Goal: Task Accomplishment & Management: Manage account settings

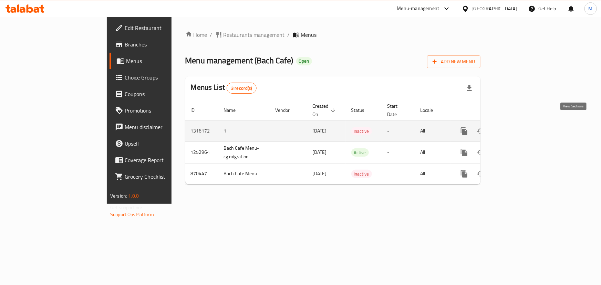
click at [522, 123] on link "enhanced table" at bounding box center [514, 131] width 17 height 17
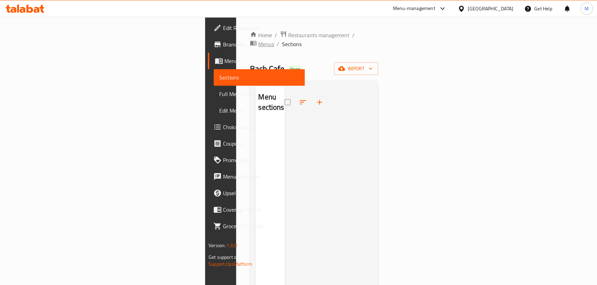
click at [258, 40] on span "Menus" at bounding box center [266, 44] width 16 height 8
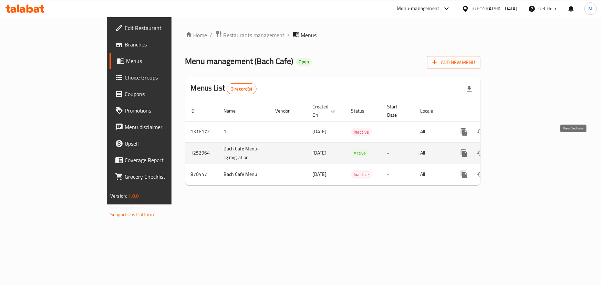
click at [518, 149] on icon "enhanced table" at bounding box center [514, 153] width 8 height 8
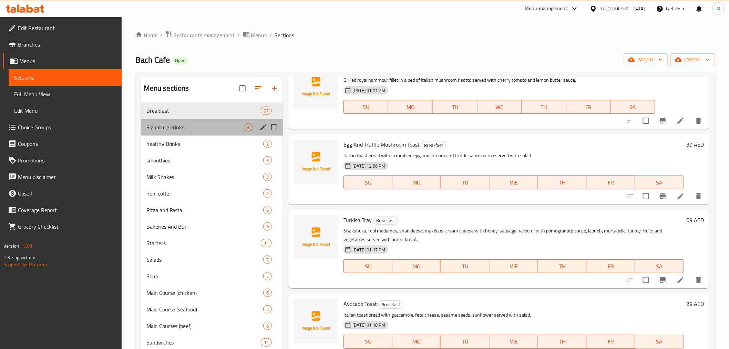
click at [194, 134] on div "Signature drinks 3" at bounding box center [212, 127] width 142 height 17
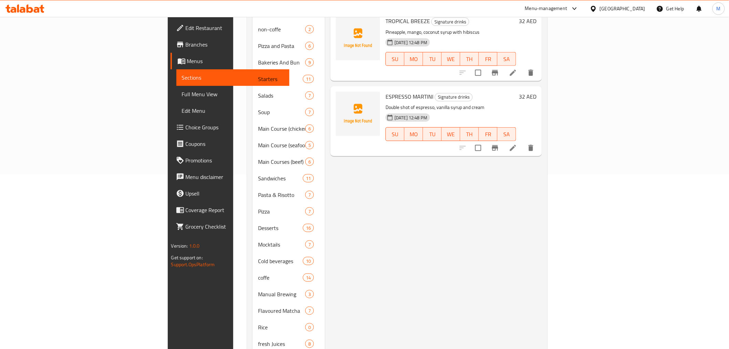
scroll to position [20, 0]
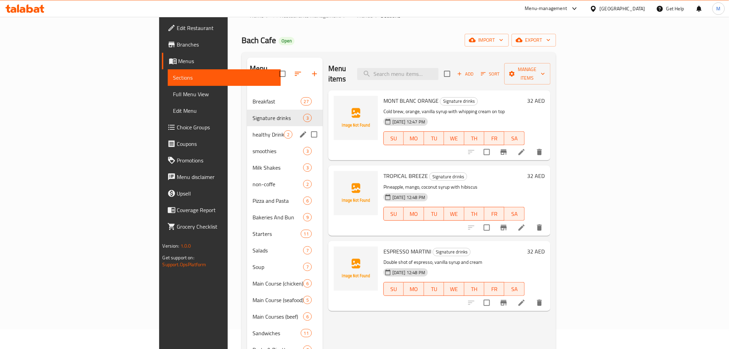
click at [247, 129] on div "healthy Drinks 2" at bounding box center [285, 134] width 76 height 17
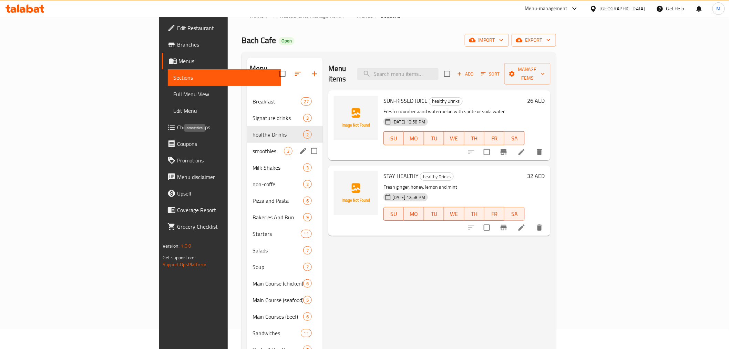
click at [253, 147] on span "smoothies" at bounding box center [268, 151] width 31 height 8
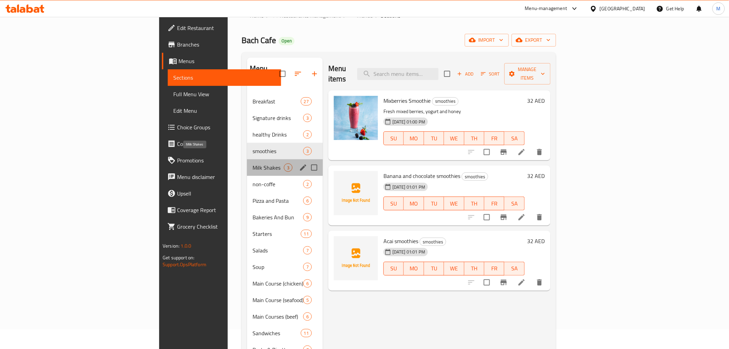
click at [253, 163] on span "Milk Shakes" at bounding box center [268, 167] width 31 height 8
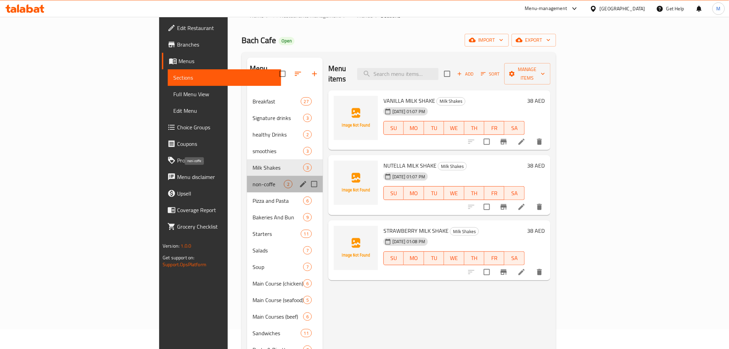
click at [253, 180] on span "non-coffe" at bounding box center [268, 184] width 31 height 8
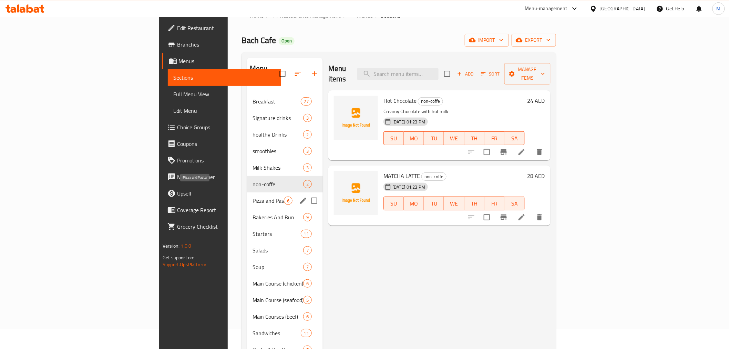
click at [253, 196] on span "Pizza and Pasta" at bounding box center [268, 200] width 31 height 8
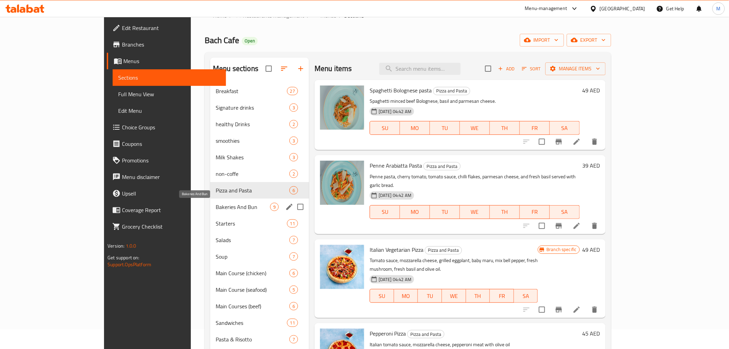
click at [216, 210] on span "Bakeries And Bun" at bounding box center [243, 207] width 54 height 8
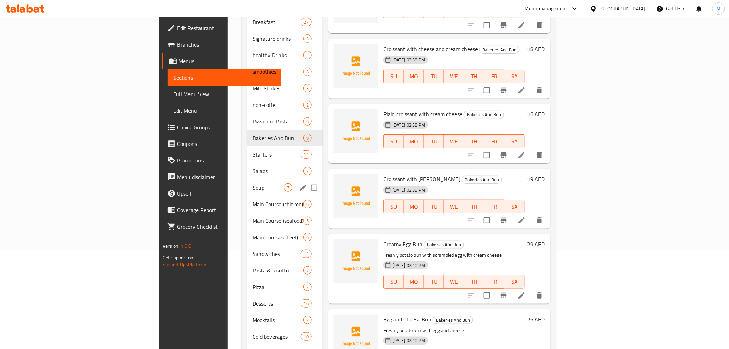
scroll to position [96, 0]
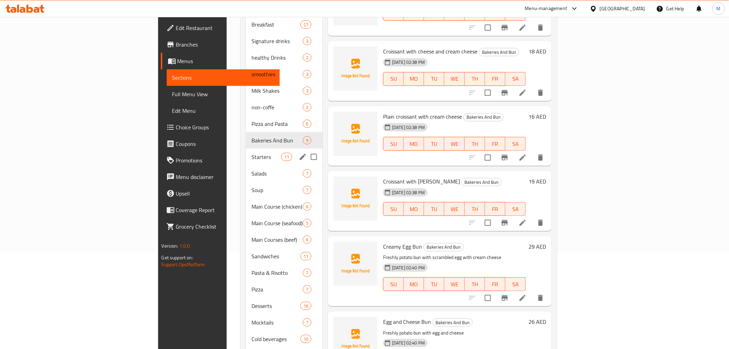
click at [252, 153] on span "Starters" at bounding box center [266, 157] width 29 height 8
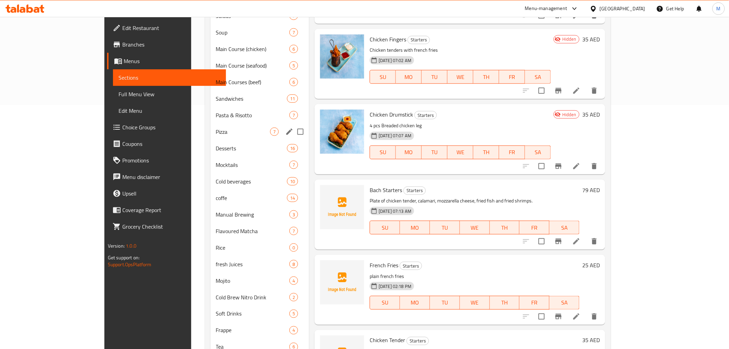
scroll to position [173, 0]
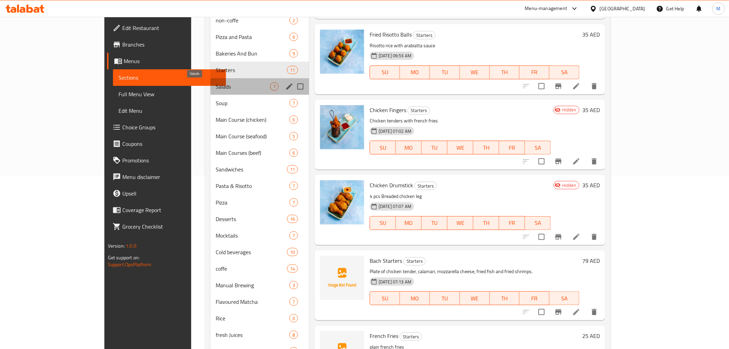
click at [216, 89] on span "Salads" at bounding box center [243, 86] width 54 height 8
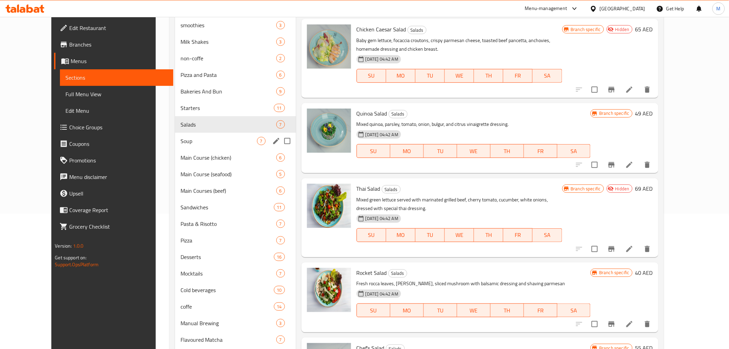
scroll to position [135, 0]
click at [194, 137] on span "Soup" at bounding box center [219, 141] width 76 height 8
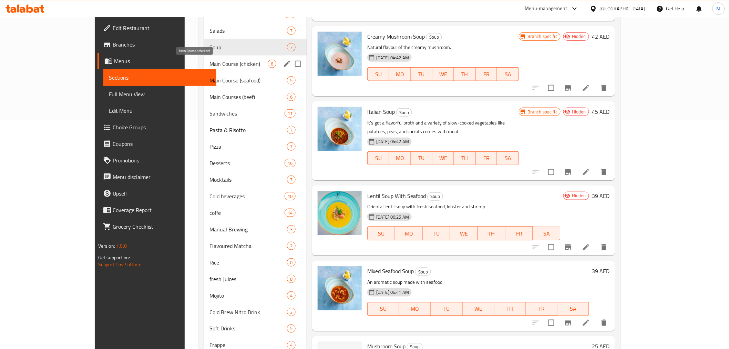
scroll to position [173, 0]
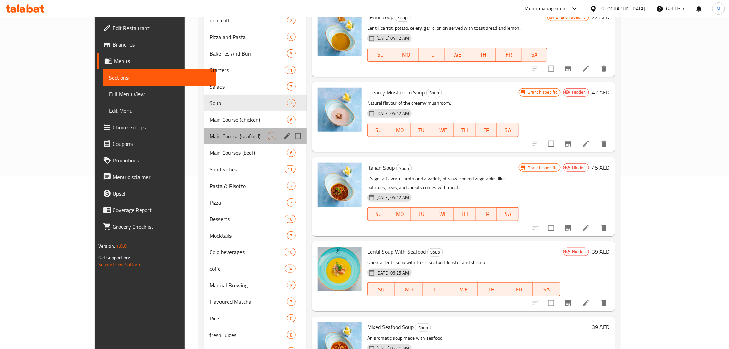
click at [204, 128] on div "Main Course (seafood) 5" at bounding box center [255, 136] width 103 height 17
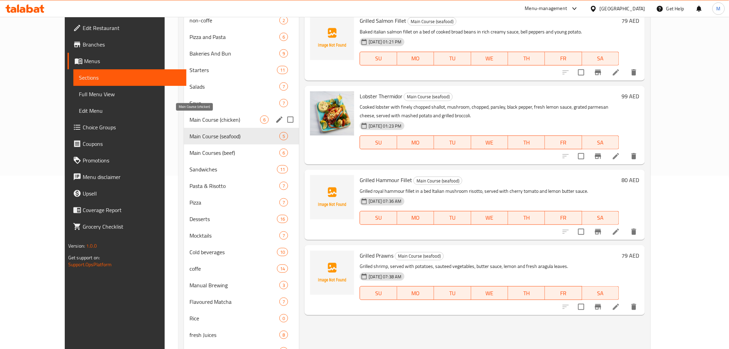
click at [197, 119] on span "Main Course (chicken)" at bounding box center [225, 119] width 71 height 8
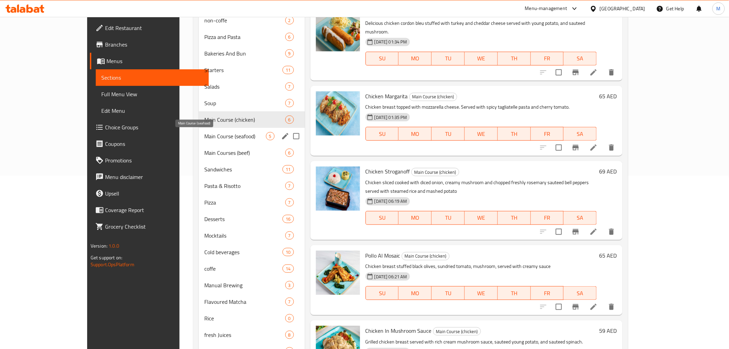
click at [211, 136] on span "Main Course (seafood)" at bounding box center [234, 136] width 61 height 8
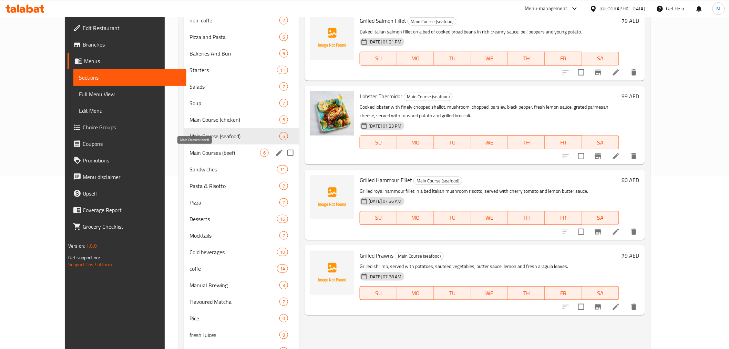
click at [207, 155] on span "Main Courses (beef)" at bounding box center [225, 153] width 71 height 8
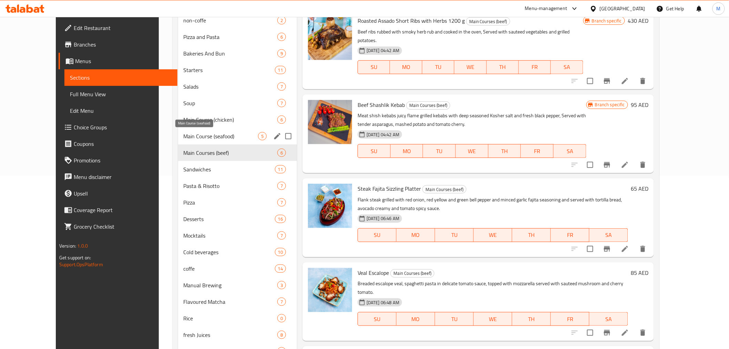
click at [204, 135] on span "Main Course (seafood)" at bounding box center [221, 136] width 74 height 8
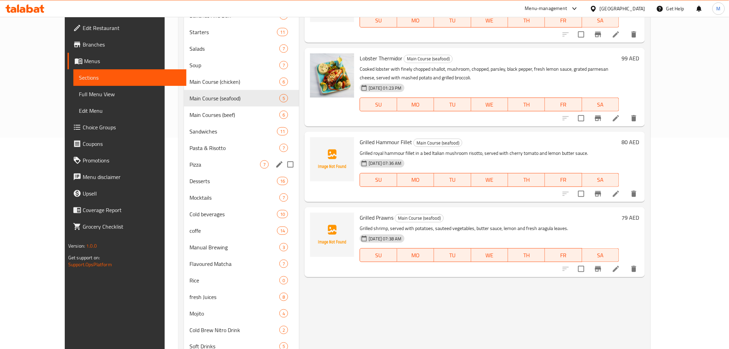
scroll to position [211, 0]
click at [194, 113] on span "Main Courses (beef)" at bounding box center [225, 114] width 71 height 8
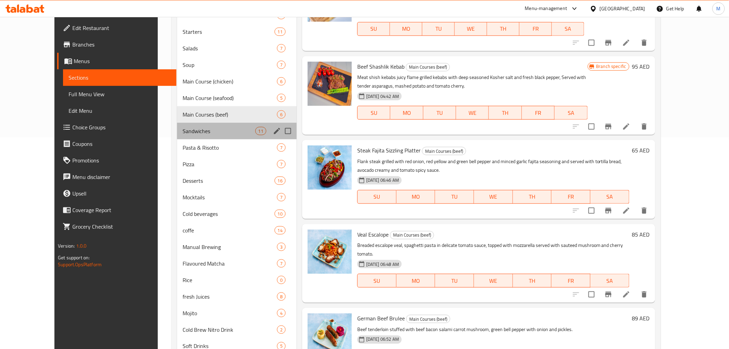
click at [194, 135] on div "Sandwiches 11" at bounding box center [237, 131] width 120 height 17
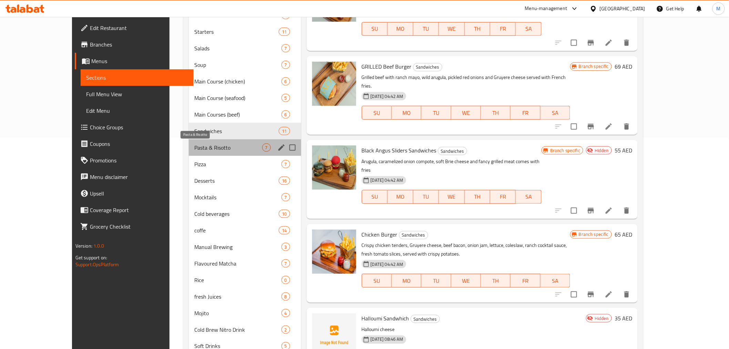
click at [194, 145] on span "Pasta & Risotto" at bounding box center [228, 147] width 68 height 8
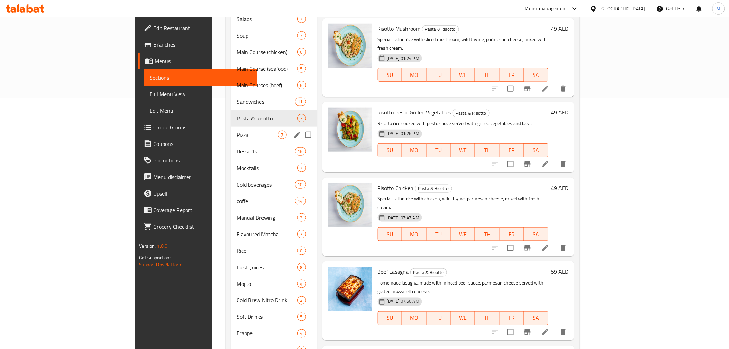
scroll to position [288, 0]
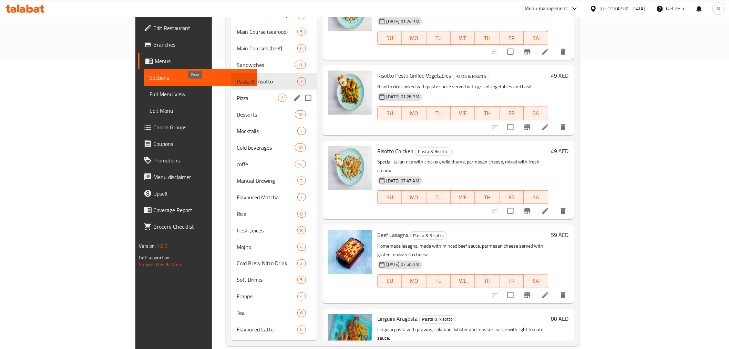
click at [237, 94] on span "Pizza" at bounding box center [257, 98] width 41 height 8
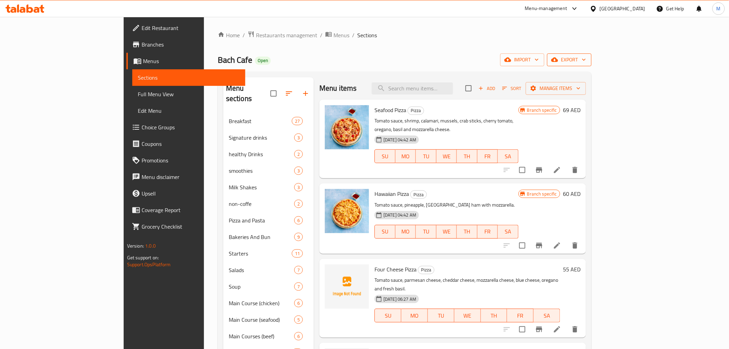
click at [586, 61] on span "export" at bounding box center [569, 59] width 33 height 9
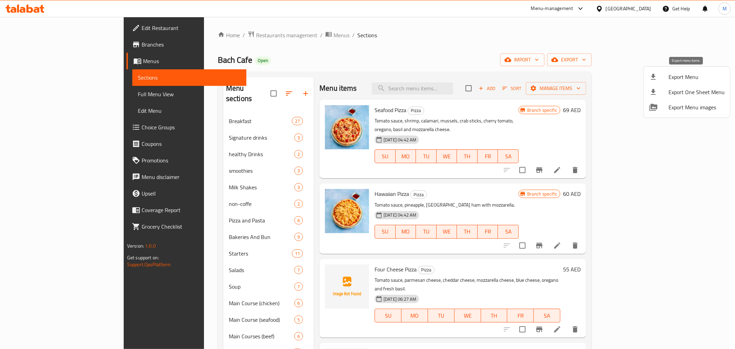
click at [601, 74] on span "Export Menu" at bounding box center [697, 77] width 56 height 8
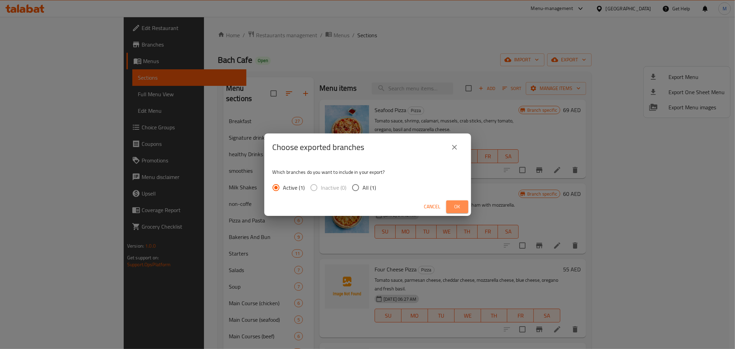
click at [460, 206] on span "Ok" at bounding box center [457, 206] width 11 height 9
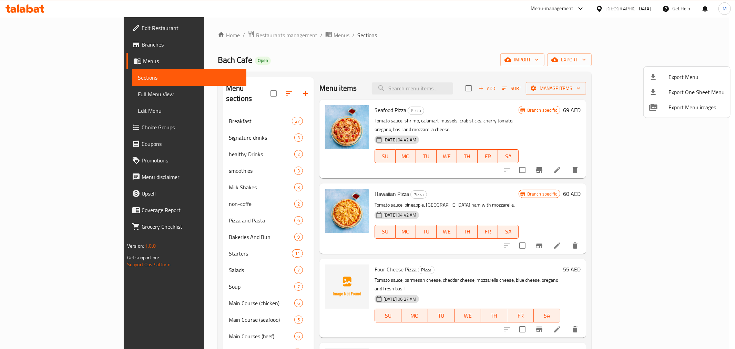
click at [187, 111] on div at bounding box center [367, 174] width 735 height 349
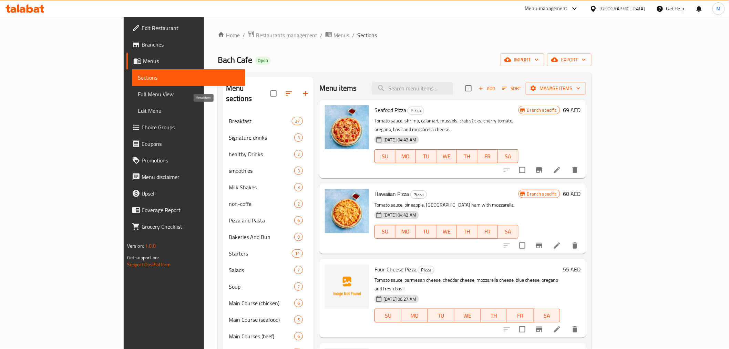
click at [229, 117] on span "Breakfast" at bounding box center [260, 121] width 63 height 8
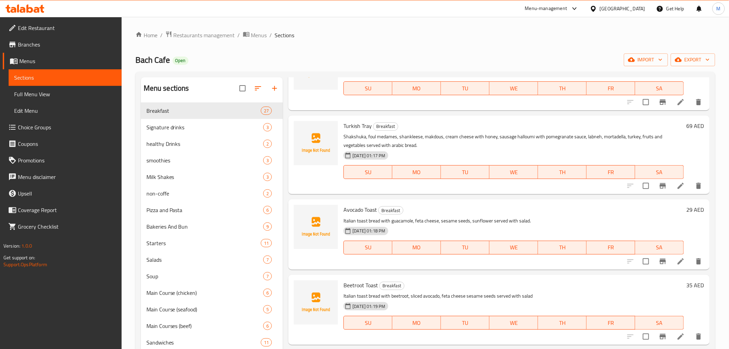
scroll to position [1110, 0]
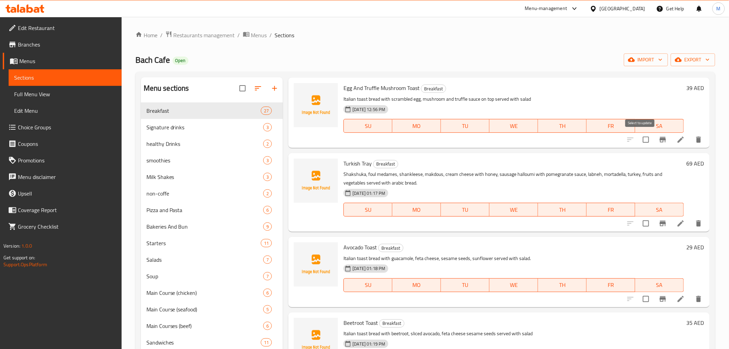
click at [601, 143] on input "checkbox" at bounding box center [646, 139] width 14 height 14
checkbox input "true"
click at [601, 228] on input "checkbox" at bounding box center [646, 223] width 14 height 14
checkbox input "true"
click at [601, 285] on input "checkbox" at bounding box center [646, 299] width 14 height 14
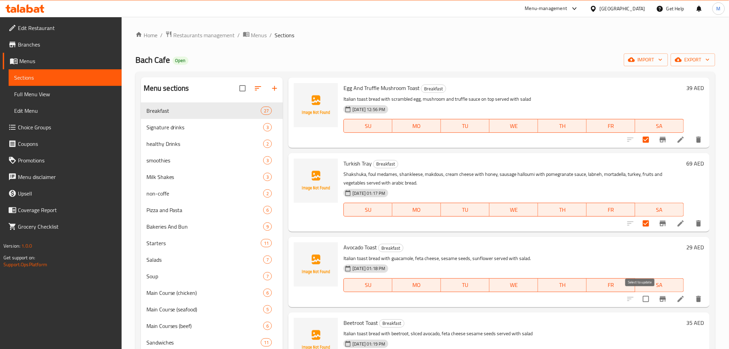
checkbox input "true"
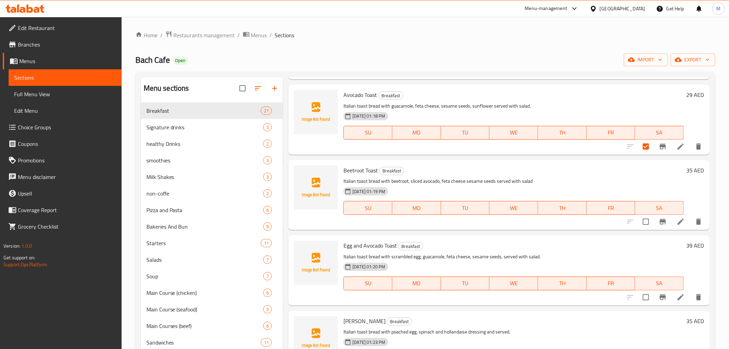
scroll to position [1263, 0]
click at [601, 225] on input "checkbox" at bounding box center [646, 221] width 14 height 14
checkbox input "true"
click at [601, 285] on input "checkbox" at bounding box center [646, 296] width 14 height 14
checkbox input "true"
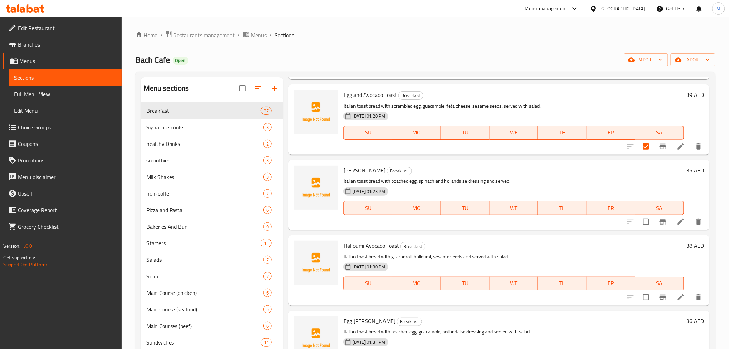
scroll to position [1417, 0]
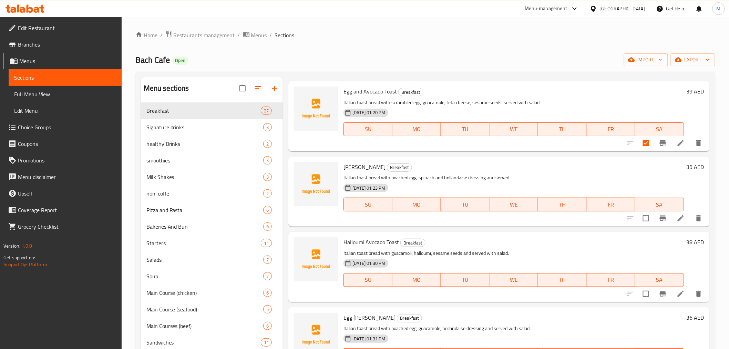
click at [601, 222] on input "checkbox" at bounding box center [646, 218] width 14 height 14
checkbox input "true"
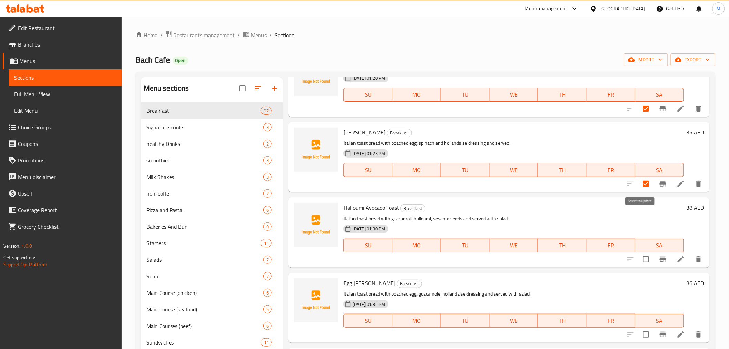
scroll to position [1493, 0]
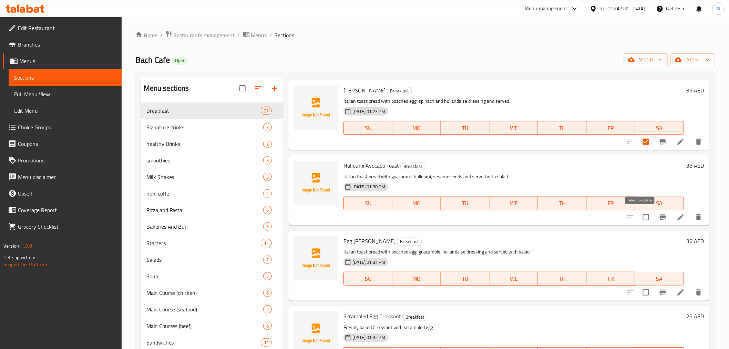
click at [601, 215] on input "checkbox" at bounding box center [646, 217] width 14 height 14
checkbox input "true"
click at [601, 285] on input "checkbox" at bounding box center [646, 292] width 14 height 14
checkbox input "true"
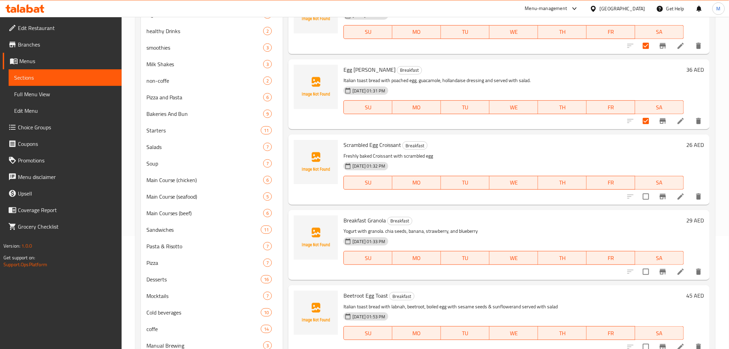
scroll to position [115, 0]
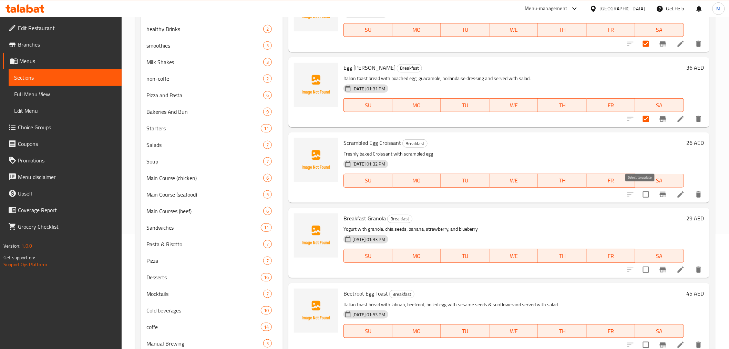
click at [601, 197] on input "checkbox" at bounding box center [646, 194] width 14 height 14
checkbox input "true"
click at [601, 271] on input "checkbox" at bounding box center [646, 269] width 14 height 14
checkbox input "true"
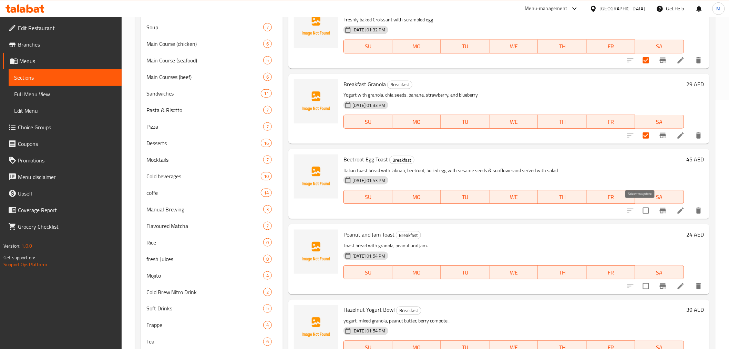
scroll to position [268, 0]
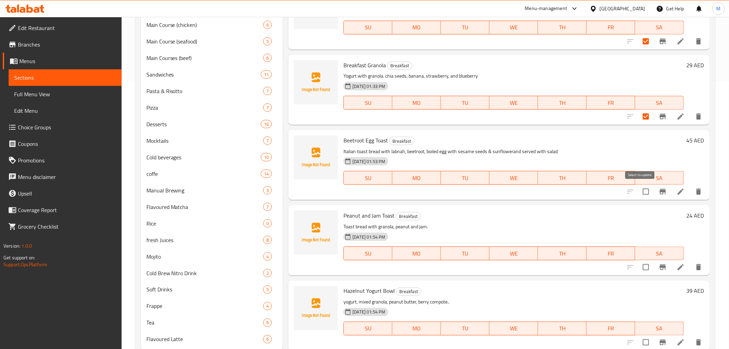
click at [601, 190] on input "checkbox" at bounding box center [646, 191] width 14 height 14
checkbox input "true"
click at [601, 265] on input "checkbox" at bounding box center [646, 267] width 14 height 14
checkbox input "true"
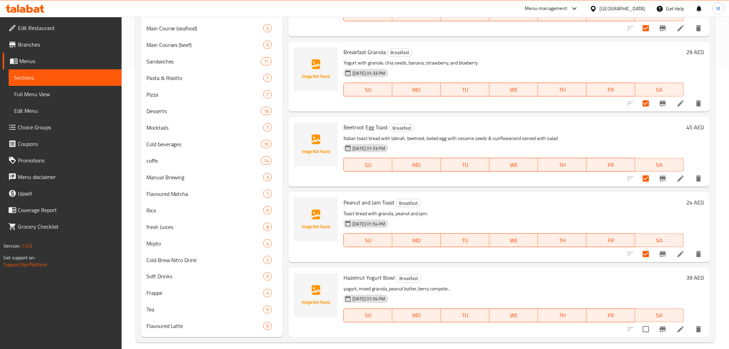
scroll to position [288, 0]
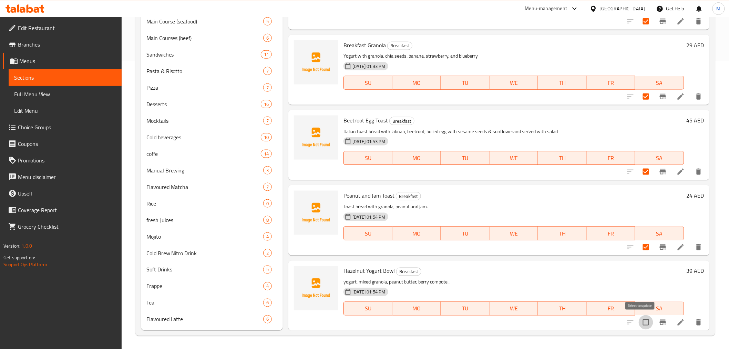
click at [601, 285] on input "checkbox" at bounding box center [646, 322] width 14 height 14
checkbox input "true"
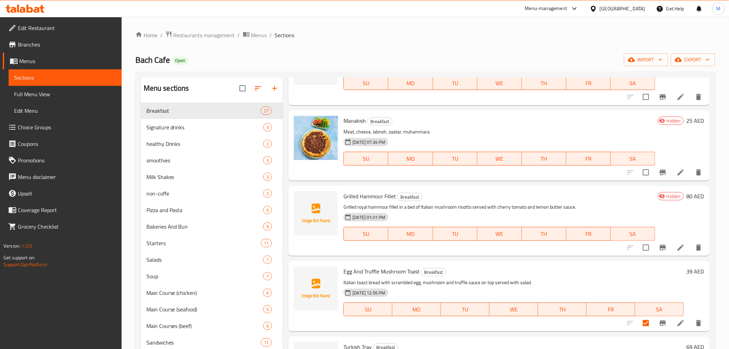
scroll to position [824, 0]
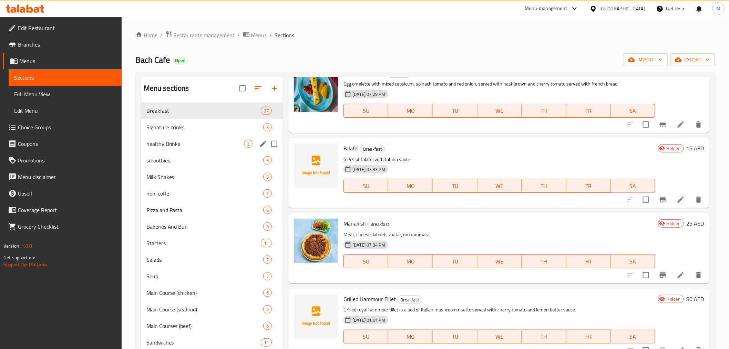
click at [190, 136] on div "healthy Drinks 2" at bounding box center [212, 143] width 142 height 17
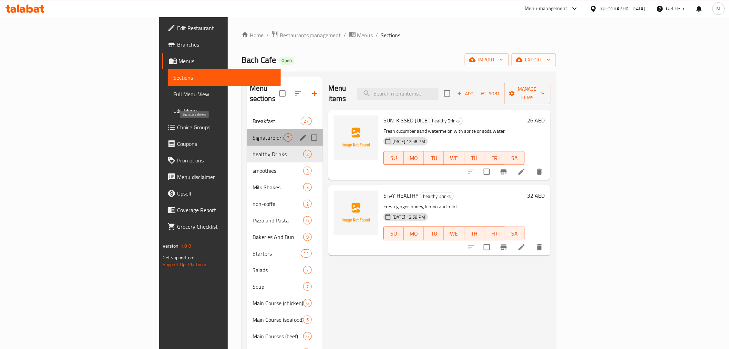
click at [253, 133] on span "Signature drinks" at bounding box center [268, 137] width 31 height 8
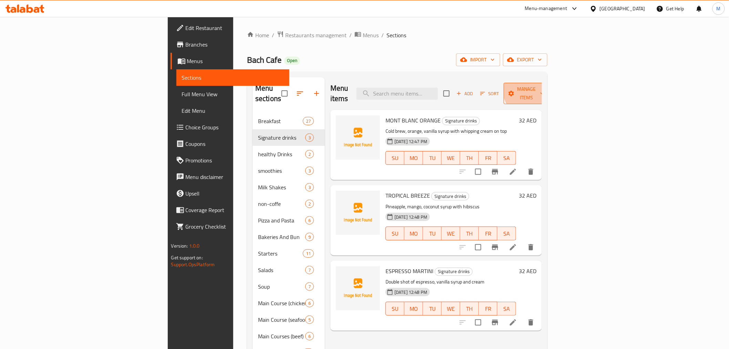
click at [545, 87] on span "Manage items" at bounding box center [526, 93] width 35 height 17
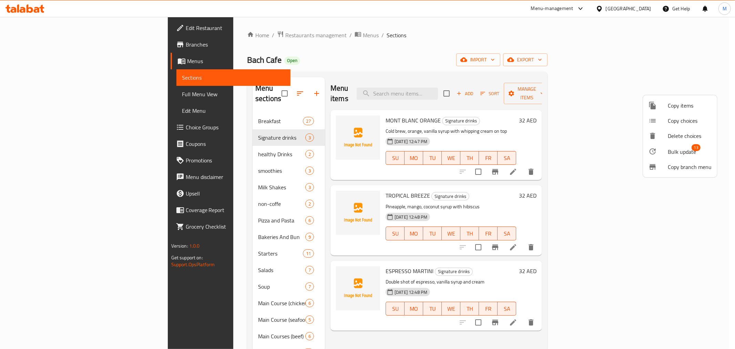
click at [469, 69] on div at bounding box center [367, 174] width 735 height 349
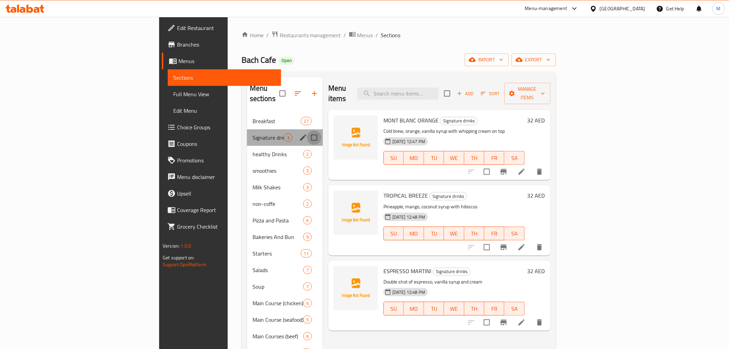
click at [307, 130] on input "Menu sections" at bounding box center [314, 137] width 14 height 14
checkbox input "false"
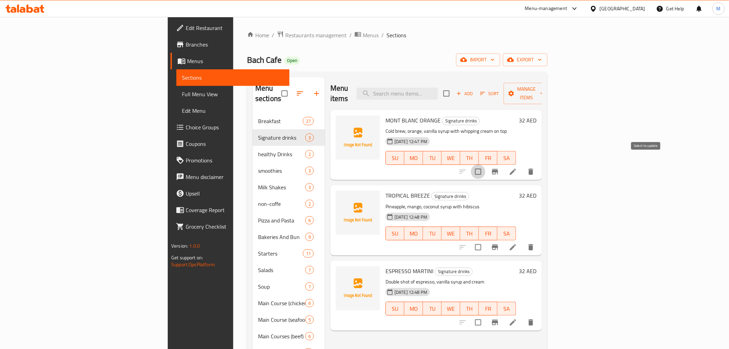
click at [486, 164] on input "checkbox" at bounding box center [478, 171] width 14 height 14
checkbox input "true"
click at [486, 240] on input "checkbox" at bounding box center [478, 247] width 14 height 14
checkbox input "true"
click at [486, 285] on input "checkbox" at bounding box center [478, 322] width 14 height 14
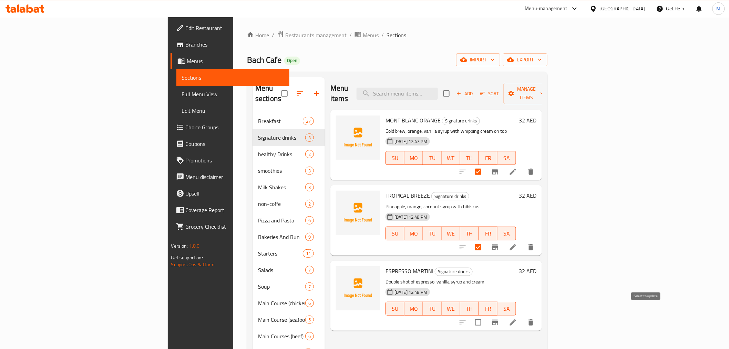
checkbox input "true"
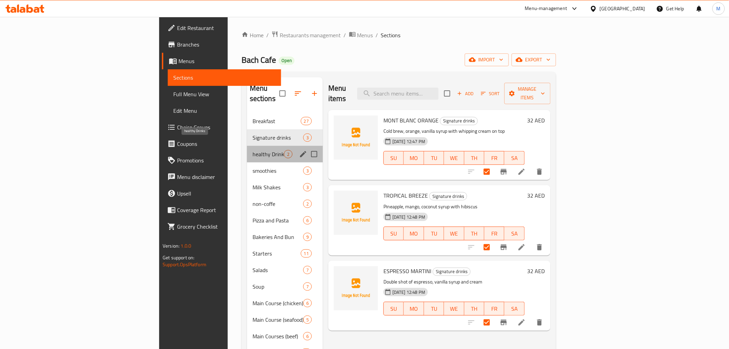
click at [253, 150] on span "healthy Drinks" at bounding box center [268, 154] width 31 height 8
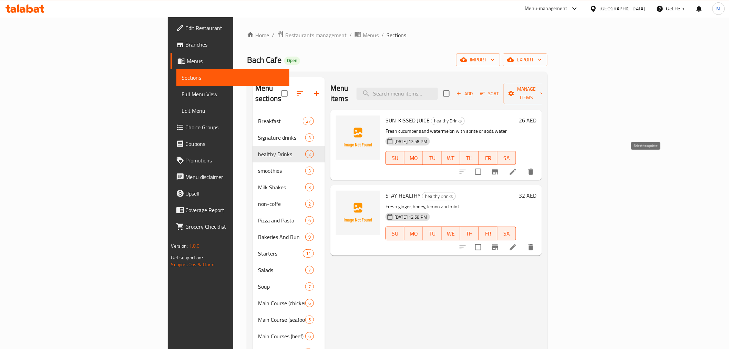
click at [486, 164] on input "checkbox" at bounding box center [478, 171] width 14 height 14
checkbox input "true"
click at [486, 240] on input "checkbox" at bounding box center [478, 247] width 14 height 14
checkbox input "true"
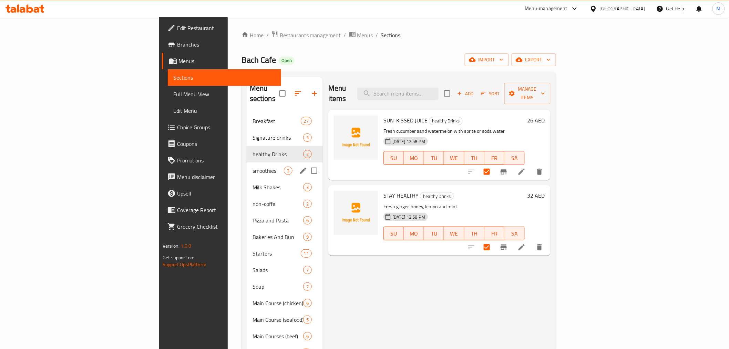
click at [247, 165] on div "smoothies 3" at bounding box center [285, 170] width 76 height 17
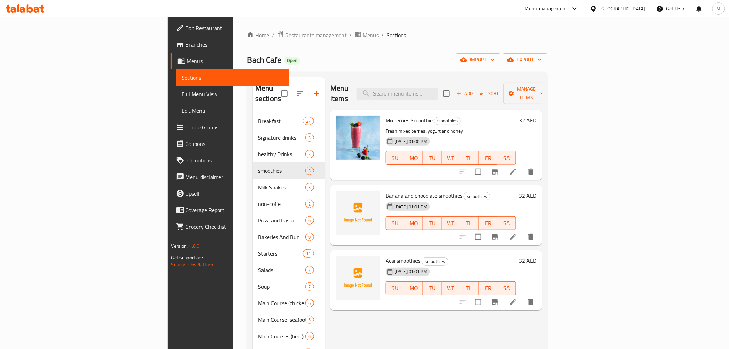
click at [539, 228] on div at bounding box center [497, 236] width 85 height 17
click at [486, 230] on input "checkbox" at bounding box center [478, 237] width 14 height 14
checkbox input "true"
click at [486, 285] on input "checkbox" at bounding box center [478, 302] width 14 height 14
checkbox input "true"
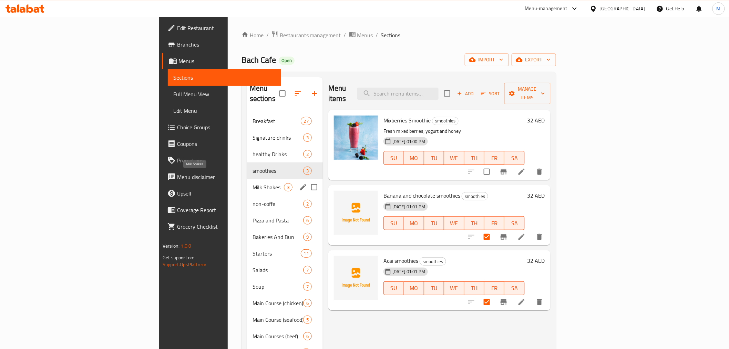
click at [253, 183] on span "Milk Shakes" at bounding box center [268, 187] width 31 height 8
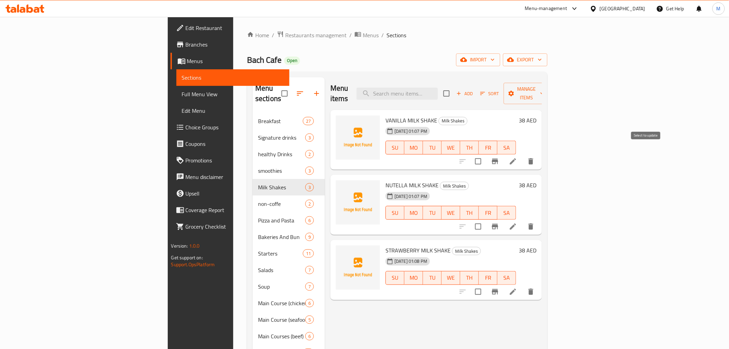
click at [486, 154] on input "checkbox" at bounding box center [478, 161] width 14 height 14
checkbox input "true"
click at [539, 218] on div at bounding box center [497, 226] width 85 height 17
click at [486, 219] on input "checkbox" at bounding box center [478, 226] width 14 height 14
checkbox input "true"
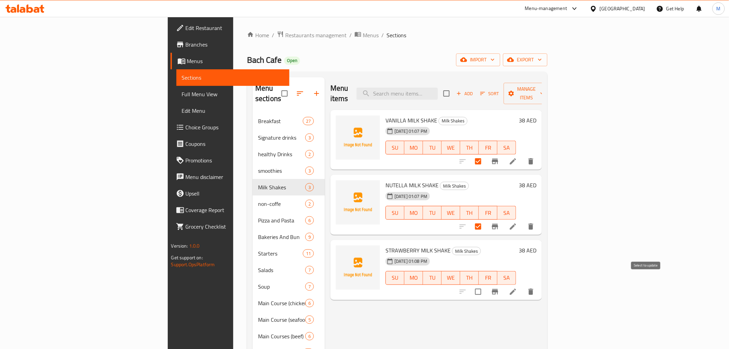
drag, startPoint x: 644, startPoint y: 281, endPoint x: 638, endPoint y: 275, distance: 8.3
click at [486, 284] on input "checkbox" at bounding box center [478, 291] width 14 height 14
checkbox input "true"
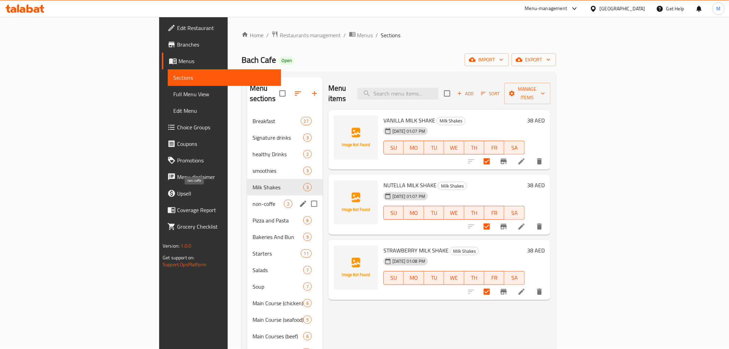
click at [253, 200] on span "non-coffe" at bounding box center [268, 204] width 31 height 8
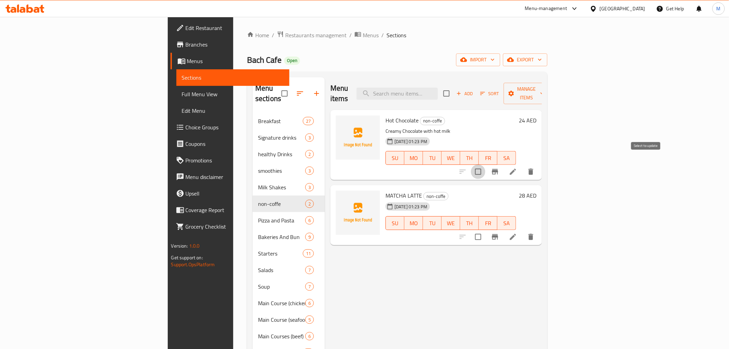
click at [486, 164] on input "checkbox" at bounding box center [478, 171] width 14 height 14
checkbox input "true"
click at [486, 230] on input "checkbox" at bounding box center [478, 237] width 14 height 14
checkbox input "true"
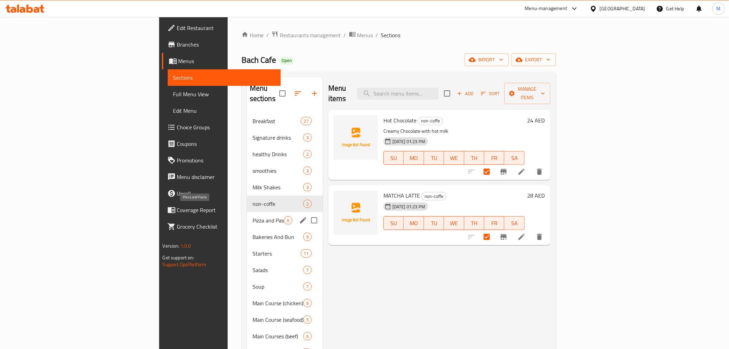
click at [253, 216] on span "Pizza and Pasta" at bounding box center [268, 220] width 31 height 8
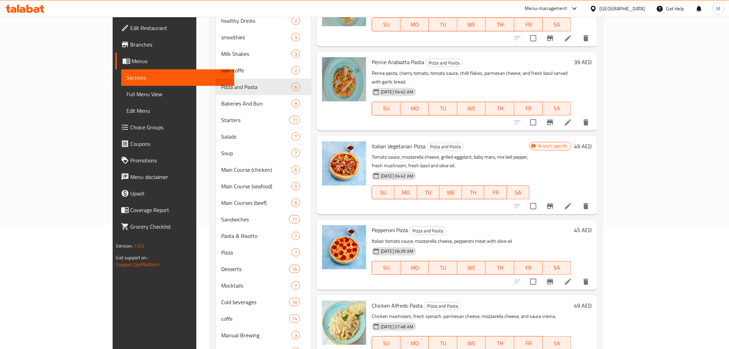
scroll to position [288, 0]
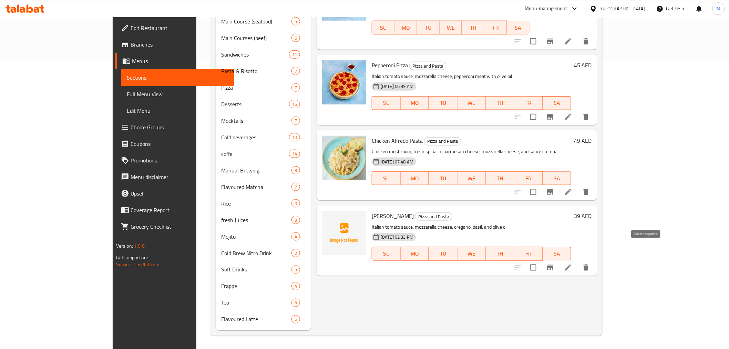
click at [541, 260] on input "checkbox" at bounding box center [533, 267] width 14 height 14
checkbox input "true"
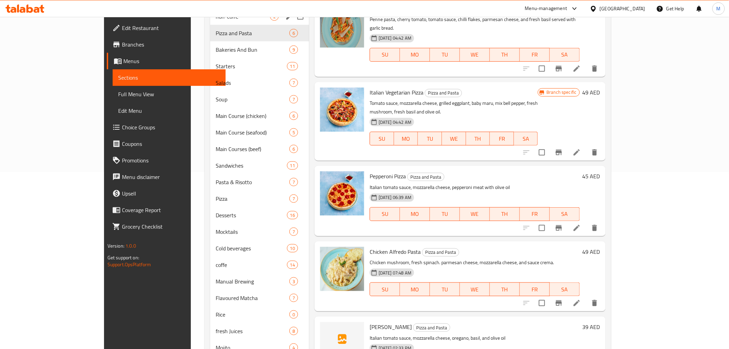
scroll to position [58, 0]
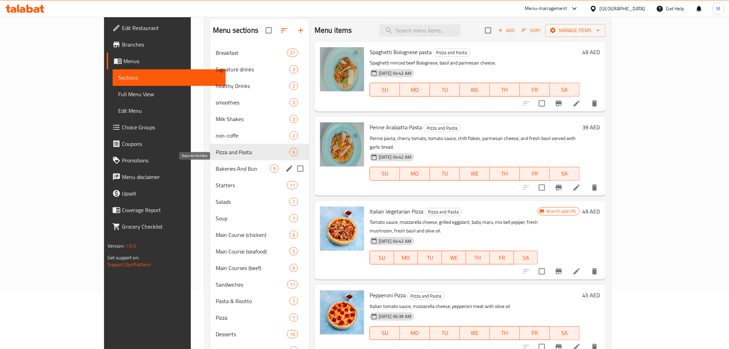
click at [216, 164] on span "Bakeries And Bun" at bounding box center [243, 168] width 54 height 8
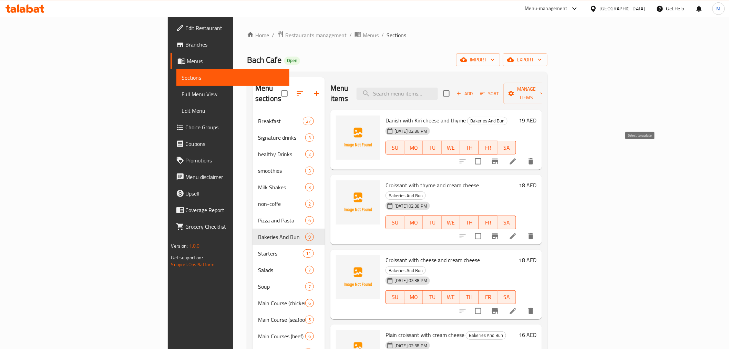
click at [486, 154] on input "checkbox" at bounding box center [478, 161] width 14 height 14
checkbox input "true"
click at [486, 229] on input "checkbox" at bounding box center [478, 236] width 14 height 14
checkbox input "true"
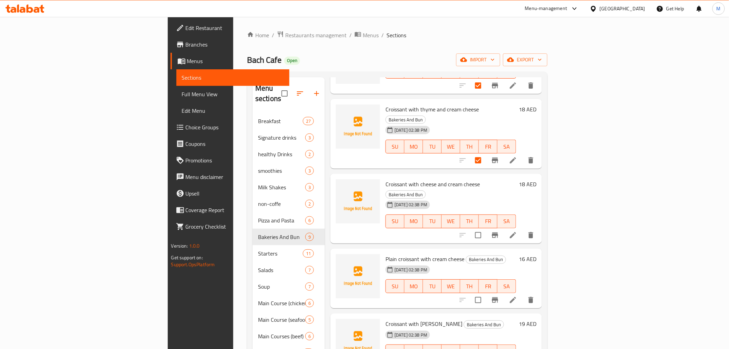
scroll to position [77, 0]
click at [486, 227] on input "checkbox" at bounding box center [478, 234] width 14 height 14
checkbox input "true"
click at [486, 285] on input "checkbox" at bounding box center [478, 299] width 14 height 14
checkbox input "true"
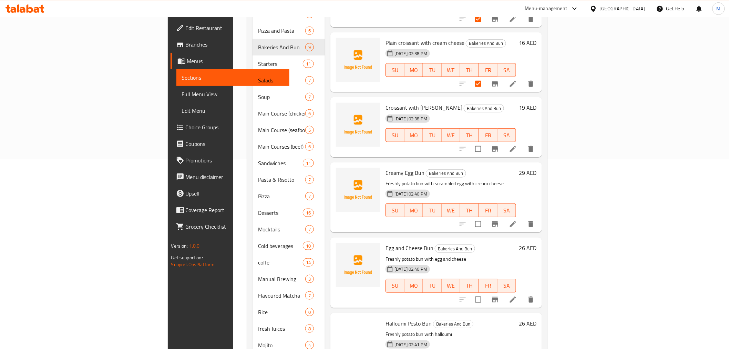
scroll to position [191, 0]
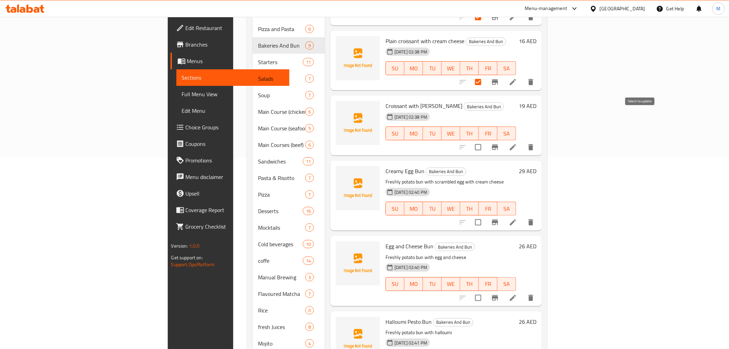
click at [486, 140] on input "checkbox" at bounding box center [478, 147] width 14 height 14
checkbox input "true"
click at [486, 215] on input "checkbox" at bounding box center [478, 222] width 14 height 14
checkbox input "true"
click at [486, 285] on input "checkbox" at bounding box center [478, 298] width 14 height 14
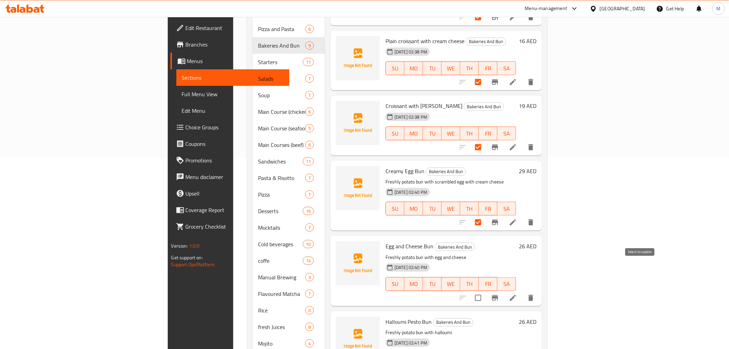
checkbox input "true"
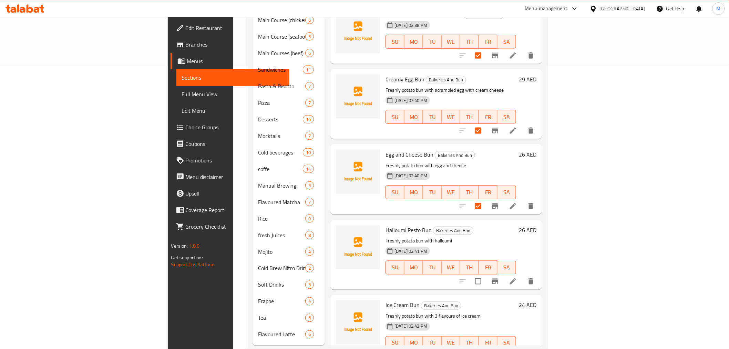
scroll to position [288, 0]
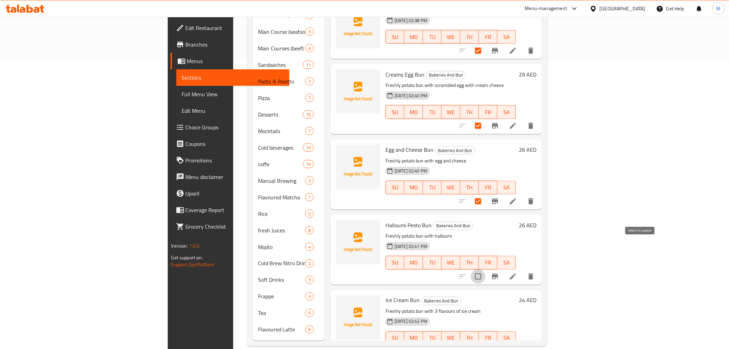
click at [486, 269] on input "checkbox" at bounding box center [478, 276] width 14 height 14
checkbox input "true"
click at [486, 285] on input "checkbox" at bounding box center [478, 352] width 14 height 14
checkbox input "true"
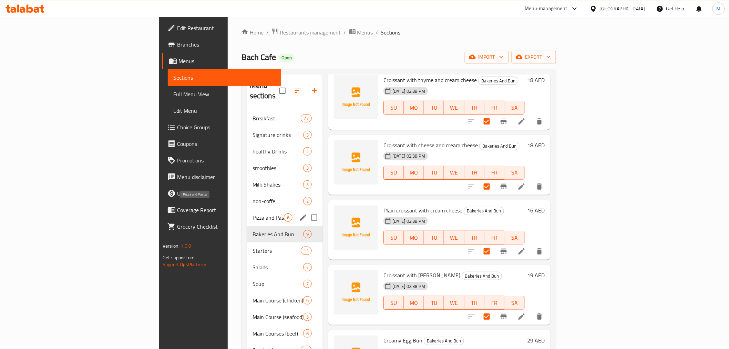
scroll to position [0, 0]
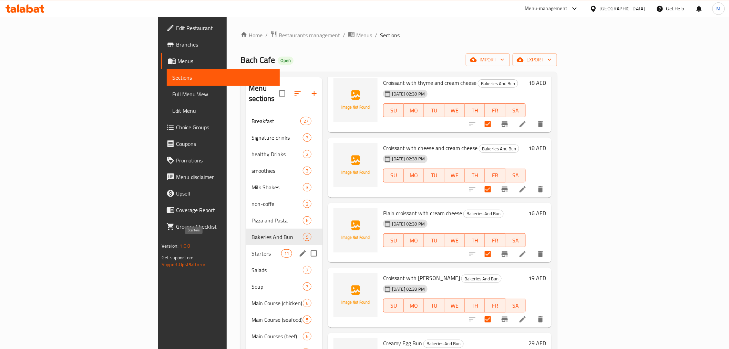
click at [252, 249] on span "Starters" at bounding box center [266, 253] width 29 height 8
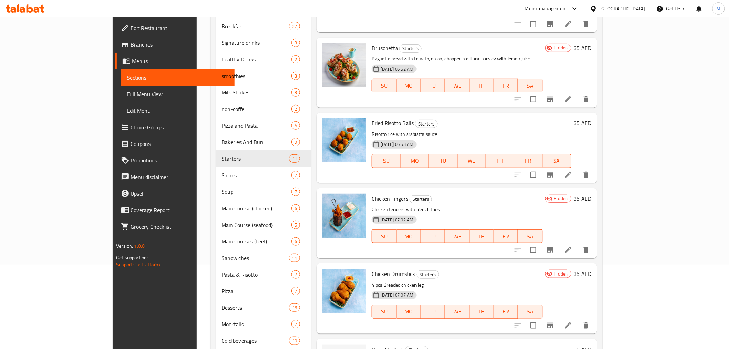
scroll to position [288, 0]
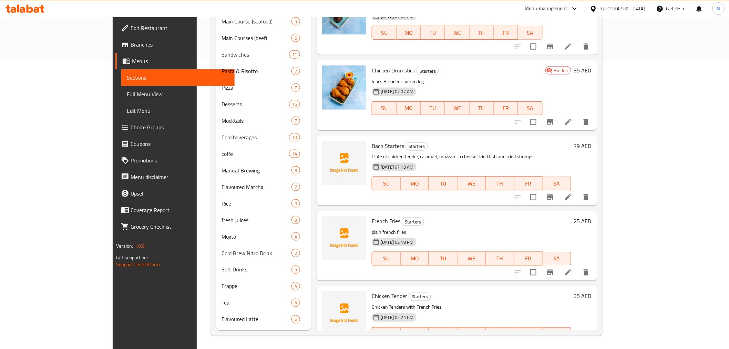
click at [541, 265] on input "checkbox" at bounding box center [533, 272] width 14 height 14
checkbox input "true"
click at [541, 285] on input "checkbox" at bounding box center [533, 347] width 14 height 14
checkbox input "true"
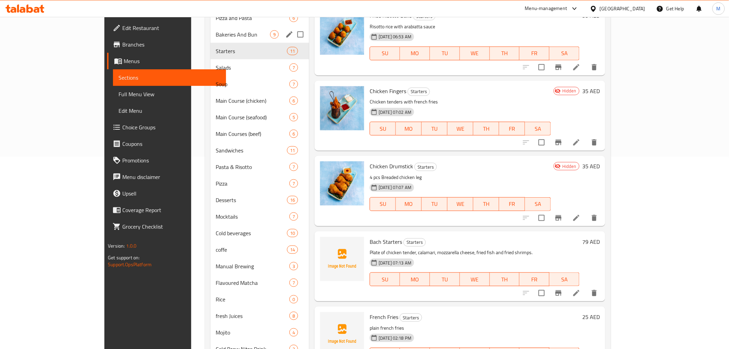
scroll to position [96, 0]
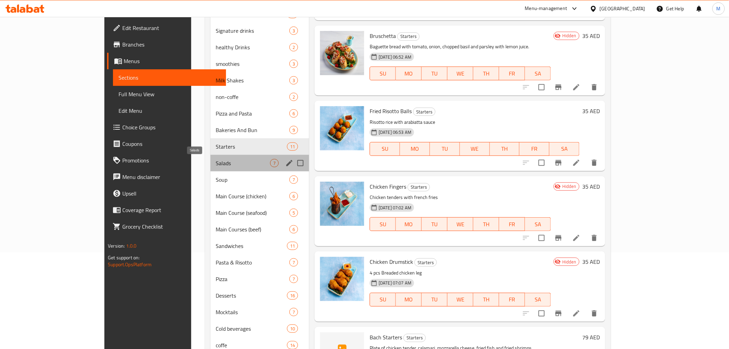
click at [216, 164] on span "Salads" at bounding box center [243, 163] width 54 height 8
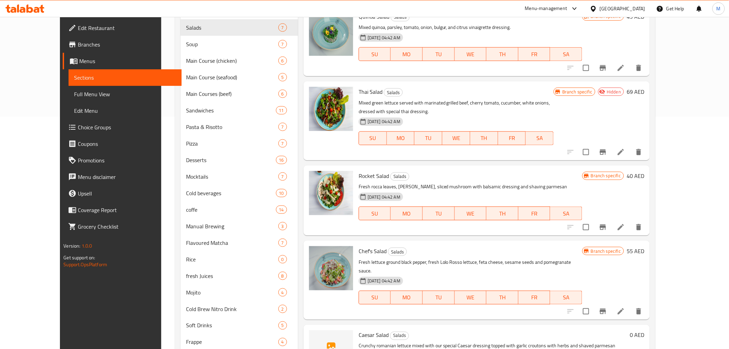
scroll to position [288, 0]
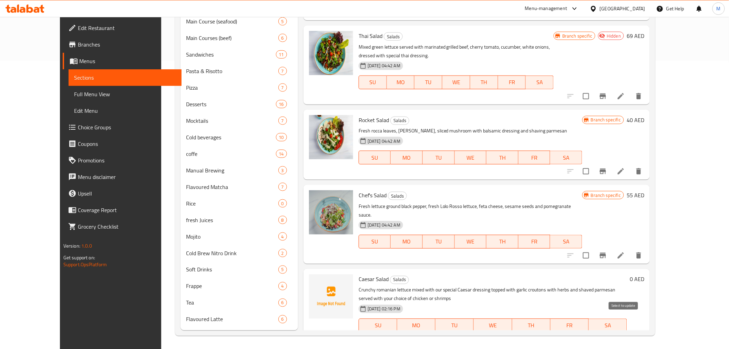
click at [577, 285] on input "checkbox" at bounding box center [569, 339] width 14 height 14
checkbox input "true"
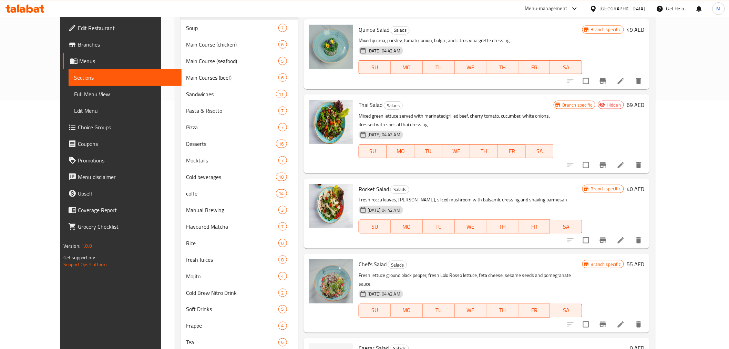
scroll to position [58, 0]
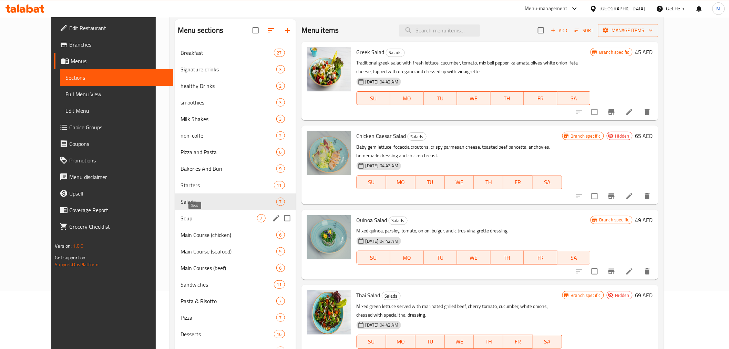
click at [181, 217] on span "Soup" at bounding box center [219, 218] width 76 height 8
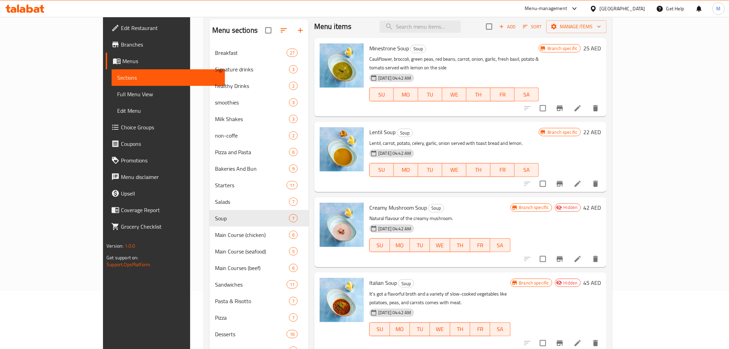
scroll to position [288, 0]
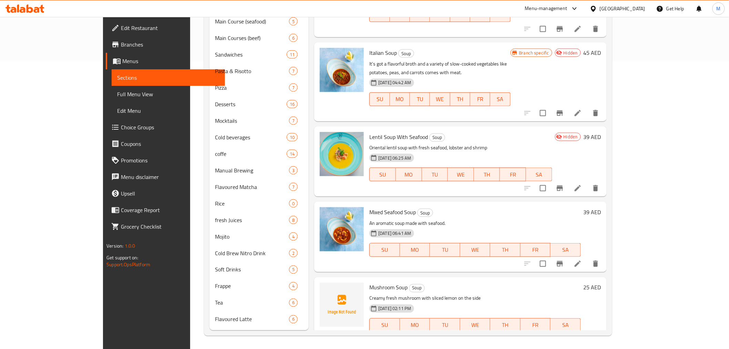
click at [550, 285] on input "checkbox" at bounding box center [543, 339] width 14 height 14
checkbox input "true"
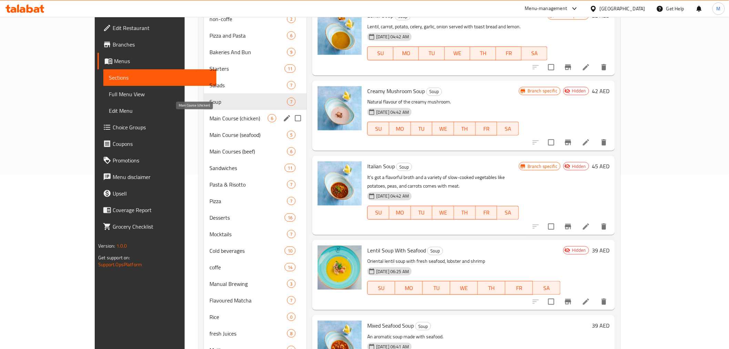
scroll to position [173, 0]
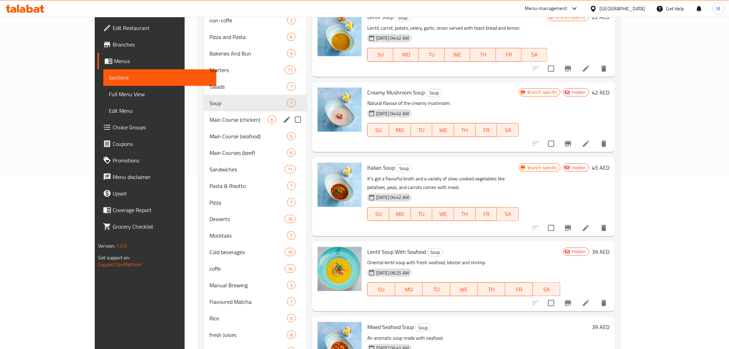
click at [210, 117] on span "Main Course (chicken)" at bounding box center [239, 119] width 58 height 8
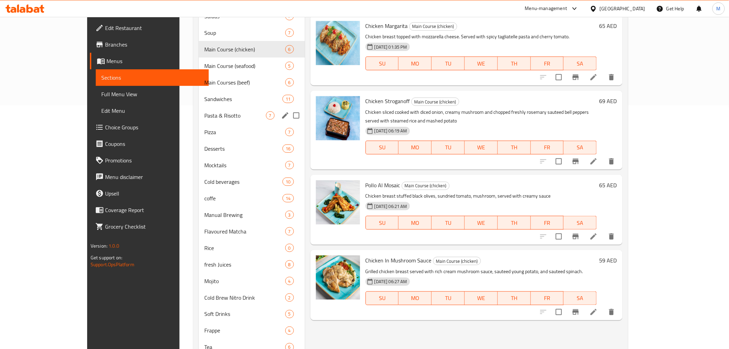
scroll to position [173, 0]
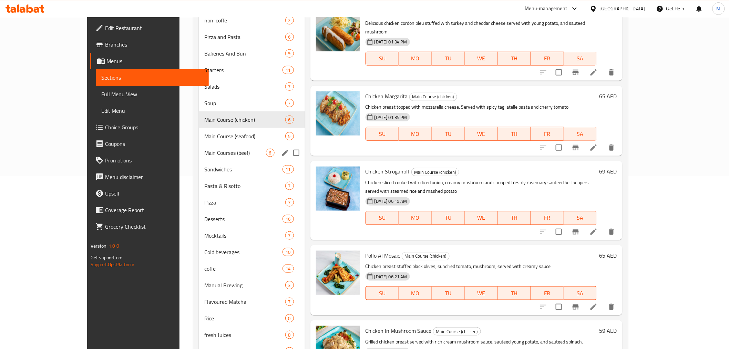
click at [199, 146] on div "Main Courses (beef) 6" at bounding box center [252, 152] width 106 height 17
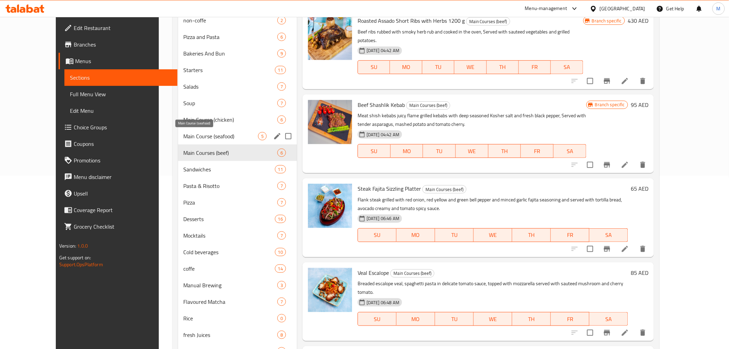
click at [184, 136] on span "Main Course (seafood)" at bounding box center [221, 136] width 74 height 8
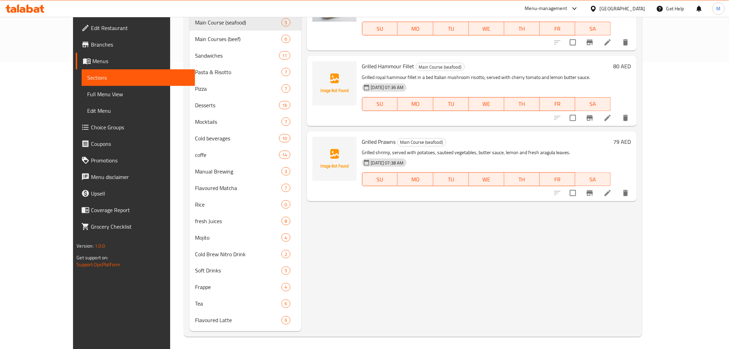
scroll to position [288, 0]
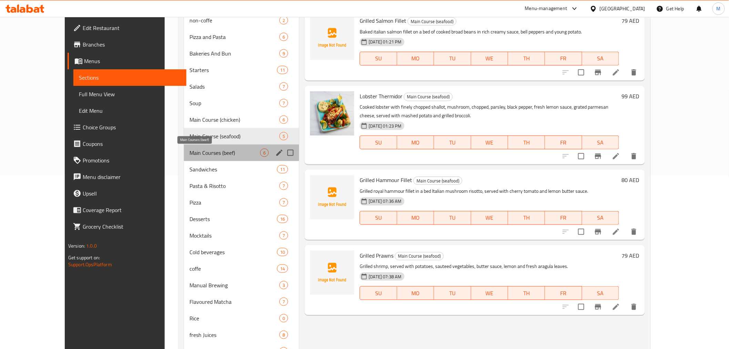
click at [190, 151] on span "Main Courses (beef)" at bounding box center [225, 153] width 71 height 8
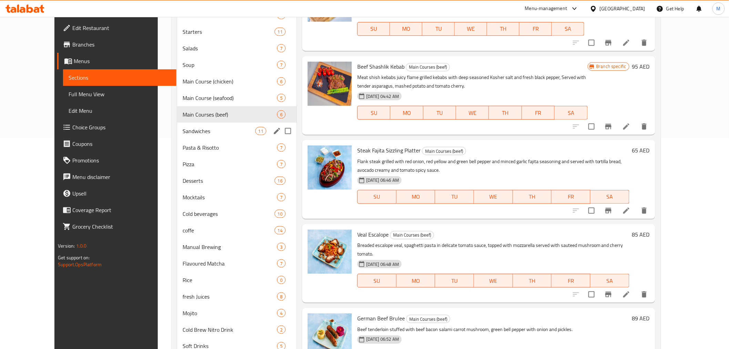
click at [191, 136] on div "Sandwiches 11" at bounding box center [237, 131] width 120 height 17
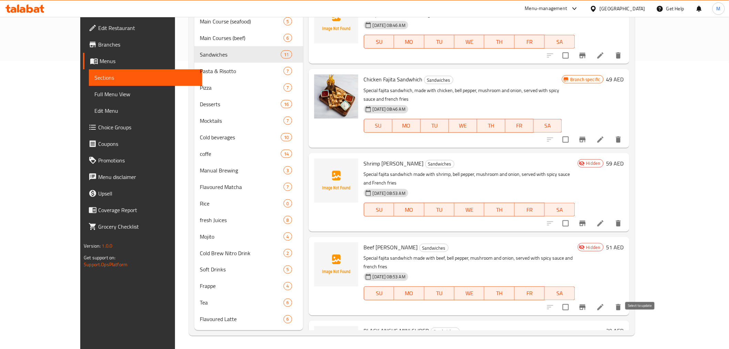
checkbox input "true"
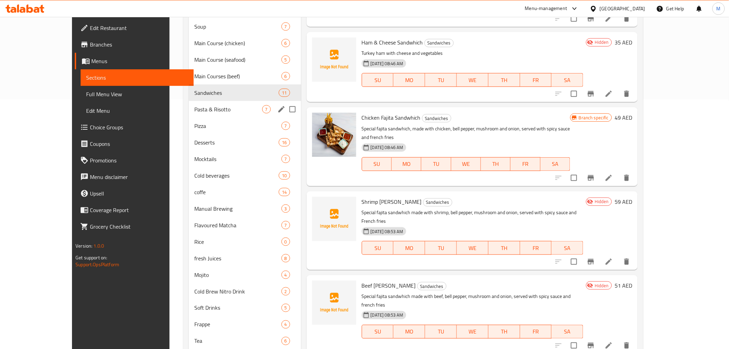
click at [194, 105] on span "Pasta & Risotto" at bounding box center [228, 109] width 68 height 8
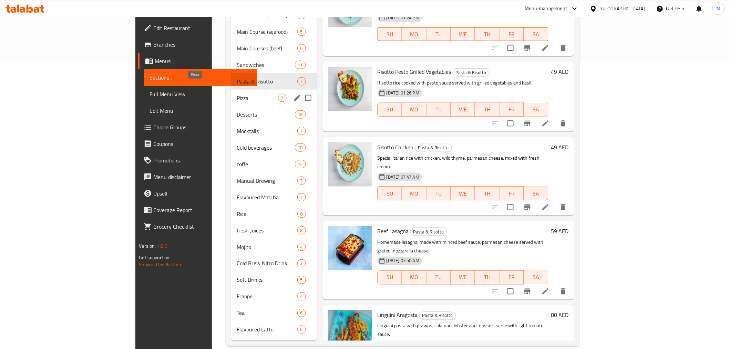
click at [237, 94] on span "Pizza" at bounding box center [257, 98] width 41 height 8
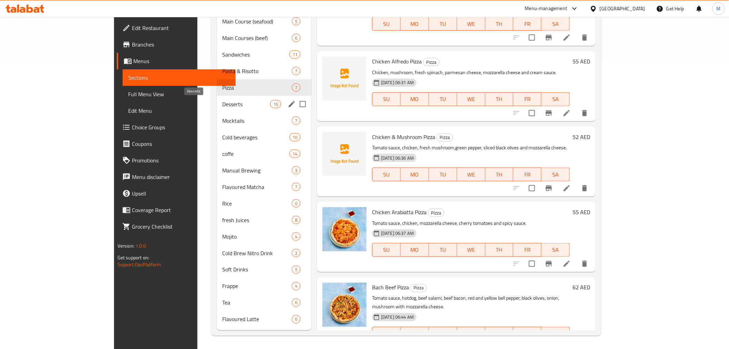
click at [222, 107] on span "Desserts" at bounding box center [246, 104] width 48 height 8
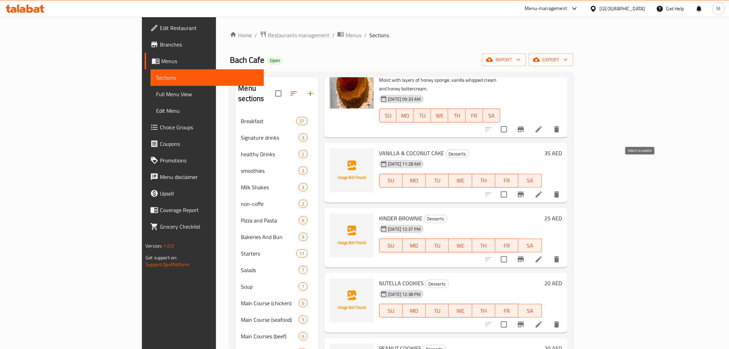
click at [511, 187] on input "checkbox" at bounding box center [504, 194] width 14 height 14
checkbox input "true"
click at [568, 240] on div "Menu items Add Sort Manage items Pistachio Kunafa Cake Desserts Delightful pist…" at bounding box center [443, 352] width 249 height 551
click at [511, 252] on input "checkbox" at bounding box center [504, 259] width 14 height 14
checkbox input "true"
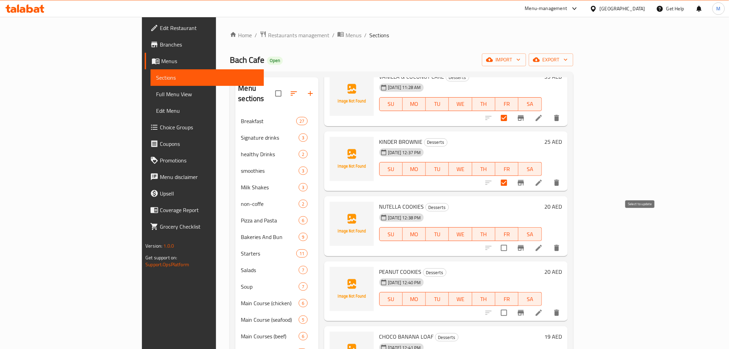
click at [511, 241] on input "checkbox" at bounding box center [504, 248] width 14 height 14
checkbox input "true"
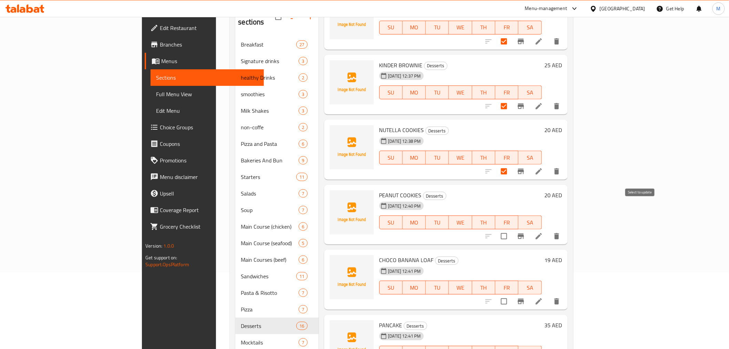
click at [511, 229] on input "checkbox" at bounding box center [504, 236] width 14 height 14
checkbox input "true"
click at [511, 285] on input "checkbox" at bounding box center [504, 301] width 14 height 14
checkbox input "true"
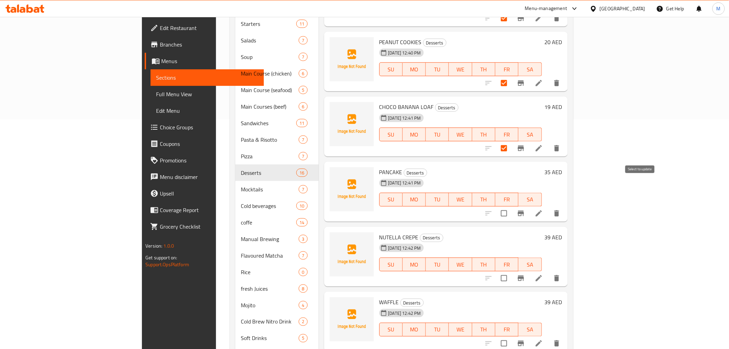
click at [511, 206] on input "checkbox" at bounding box center [504, 213] width 14 height 14
checkbox input "true"
click at [511, 271] on input "checkbox" at bounding box center [504, 278] width 14 height 14
checkbox input "true"
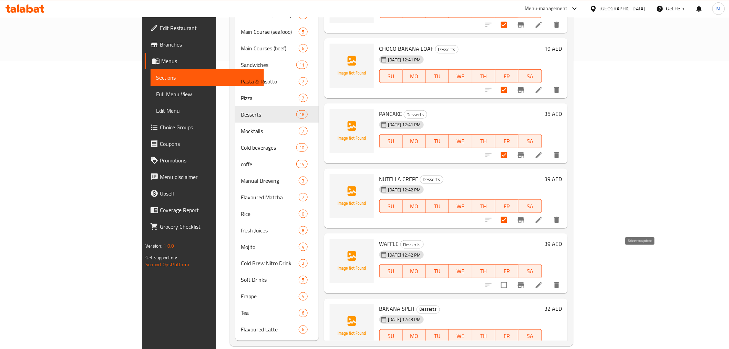
click at [511, 278] on input "checkbox" at bounding box center [504, 285] width 14 height 14
checkbox input "true"
click at [511, 285] on input "checkbox" at bounding box center [504, 350] width 14 height 14
checkbox input "true"
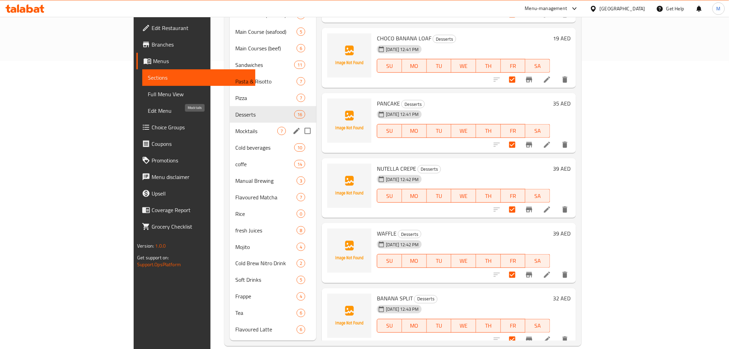
click at [235, 127] on span "Mocktails" at bounding box center [256, 131] width 42 height 8
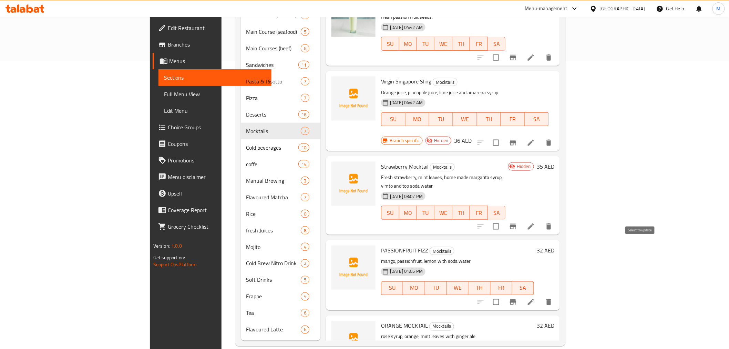
click at [504, 285] on input "checkbox" at bounding box center [496, 302] width 14 height 14
checkbox input "true"
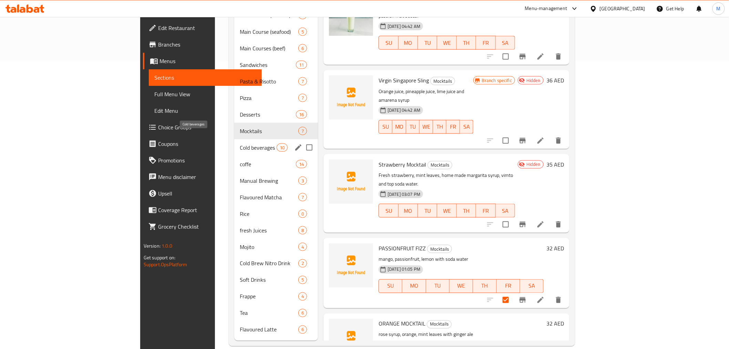
click at [240, 143] on span "Cold beverages" at bounding box center [258, 147] width 37 height 8
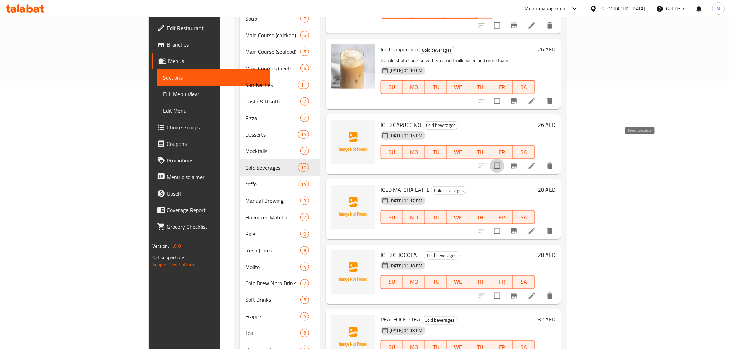
click at [505, 159] on input "checkbox" at bounding box center [497, 166] width 14 height 14
checkbox input "true"
click at [505, 224] on input "checkbox" at bounding box center [497, 231] width 14 height 14
checkbox input "true"
click at [505, 285] on input "checkbox" at bounding box center [497, 295] width 14 height 14
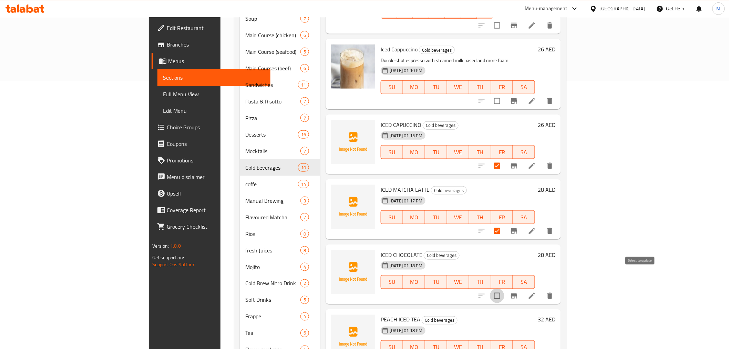
checkbox input "true"
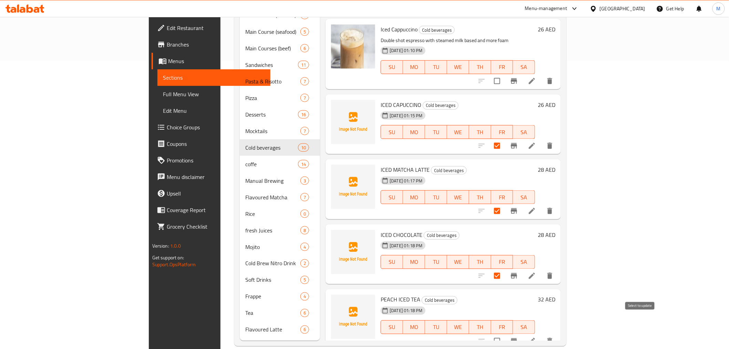
click at [505, 285] on input "checkbox" at bounding box center [497, 341] width 14 height 14
checkbox input "true"
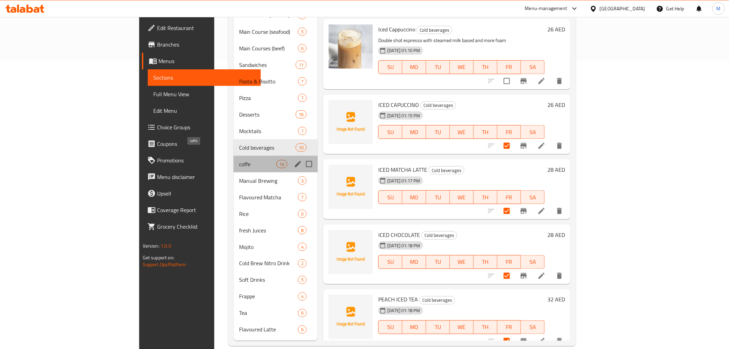
click at [239, 160] on span "coffe" at bounding box center [257, 164] width 37 height 8
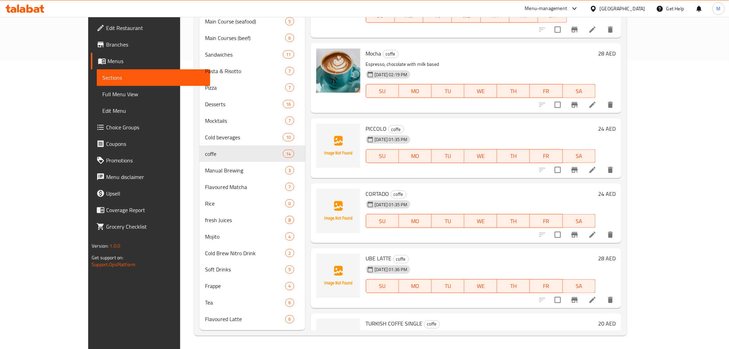
click at [565, 165] on input "checkbox" at bounding box center [558, 170] width 14 height 14
checkbox input "true"
click at [565, 227] on input "checkbox" at bounding box center [558, 234] width 14 height 14
checkbox input "true"
click at [565, 285] on input "checkbox" at bounding box center [558, 300] width 14 height 14
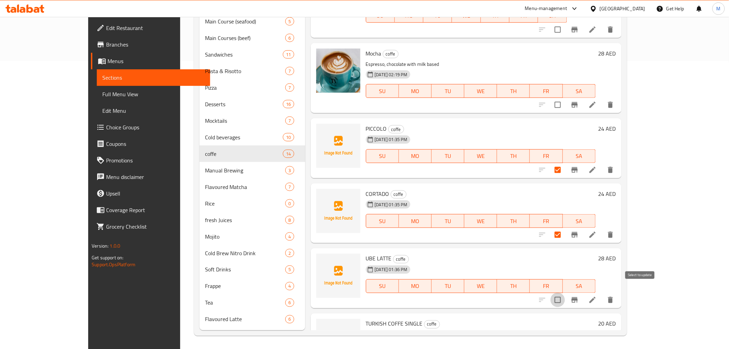
checkbox input "true"
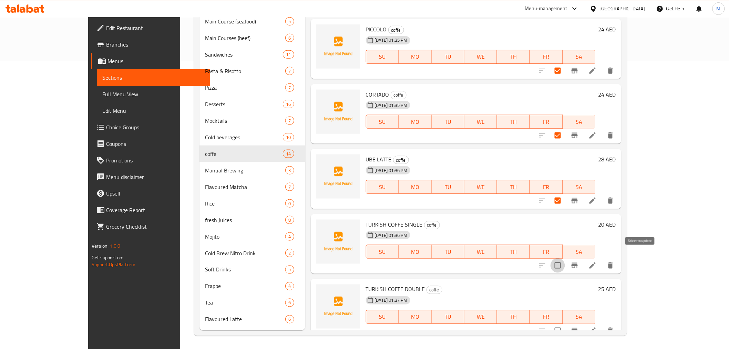
click at [565, 258] on input "checkbox" at bounding box center [558, 265] width 14 height 14
checkbox input "true"
click at [565, 285] on input "checkbox" at bounding box center [558, 330] width 14 height 14
checkbox input "true"
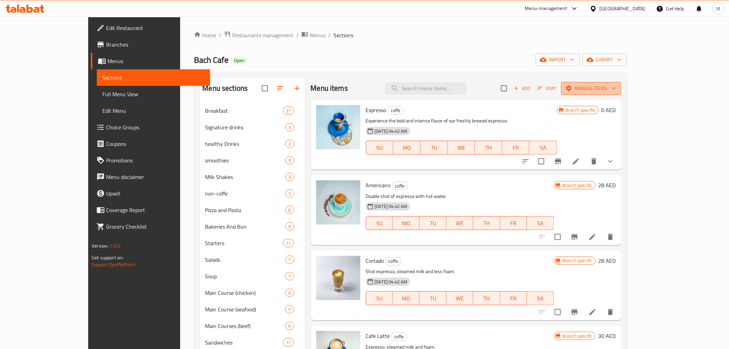
click at [601, 84] on span "Manage items" at bounding box center [591, 88] width 49 height 9
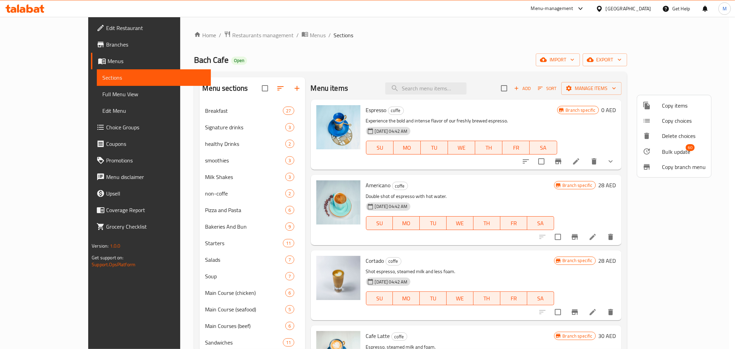
click at [531, 71] on div at bounding box center [367, 174] width 735 height 349
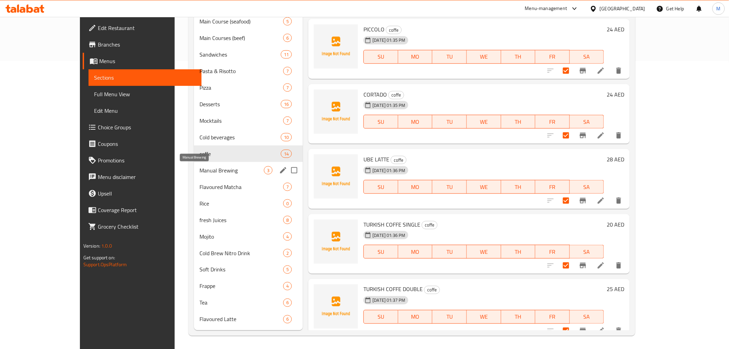
click at [200, 173] on span "Manual Brewing" at bounding box center [232, 170] width 64 height 8
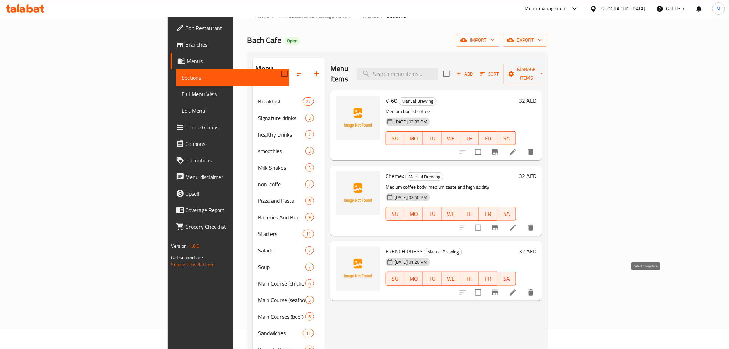
click at [486, 285] on input "checkbox" at bounding box center [478, 292] width 14 height 14
checkbox input "true"
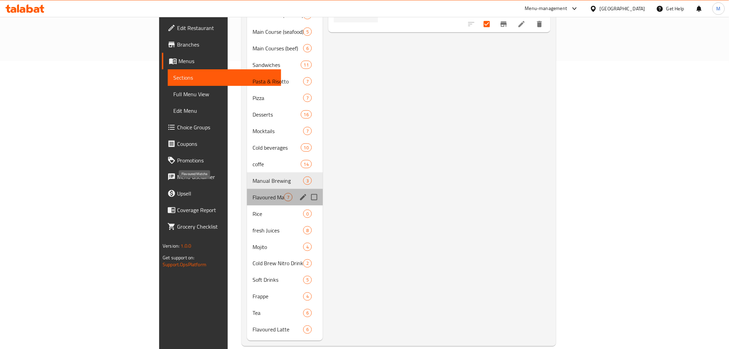
click at [253, 193] on span "Flavoured Matcha" at bounding box center [268, 197] width 31 height 8
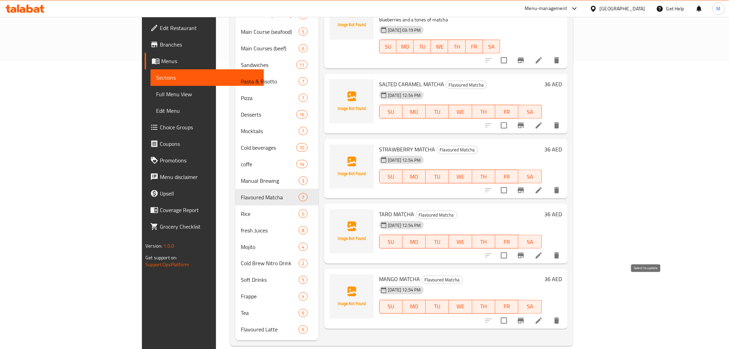
click at [511, 285] on input "checkbox" at bounding box center [504, 320] width 14 height 14
checkbox input "true"
click at [511, 248] on input "checkbox" at bounding box center [504, 255] width 14 height 14
checkbox input "true"
click at [511, 183] on input "checkbox" at bounding box center [504, 190] width 14 height 14
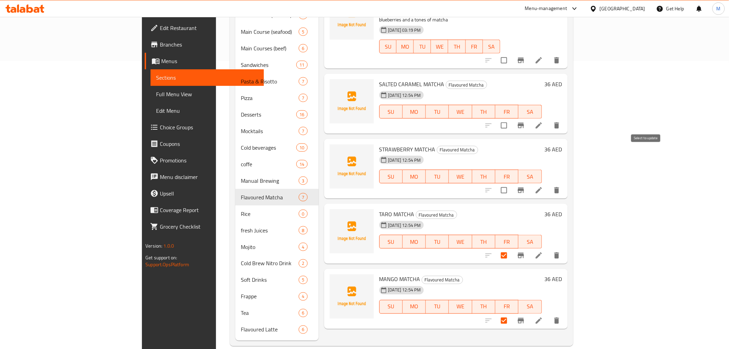
checkbox input "true"
click at [511, 118] on input "checkbox" at bounding box center [504, 125] width 14 height 14
checkbox input "true"
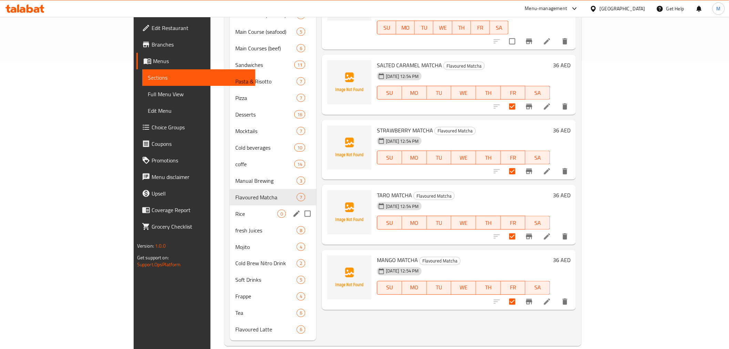
click at [230, 209] on div "Rice 0" at bounding box center [273, 213] width 87 height 17
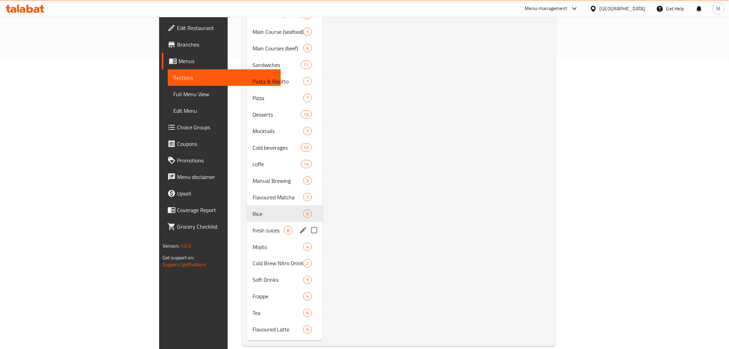
click at [247, 222] on div "fresh Juices 8" at bounding box center [285, 230] width 76 height 17
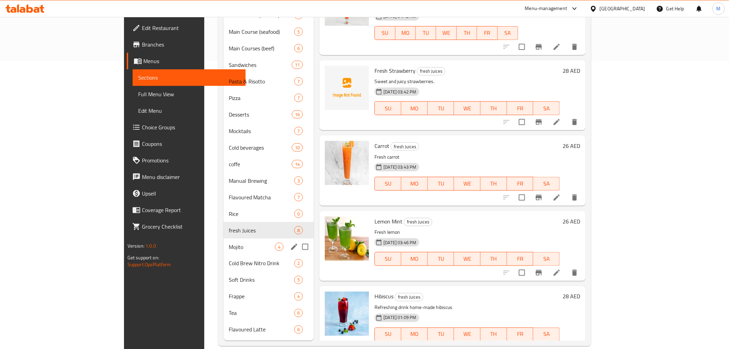
click at [229, 243] on span "Mojito" at bounding box center [252, 247] width 46 height 8
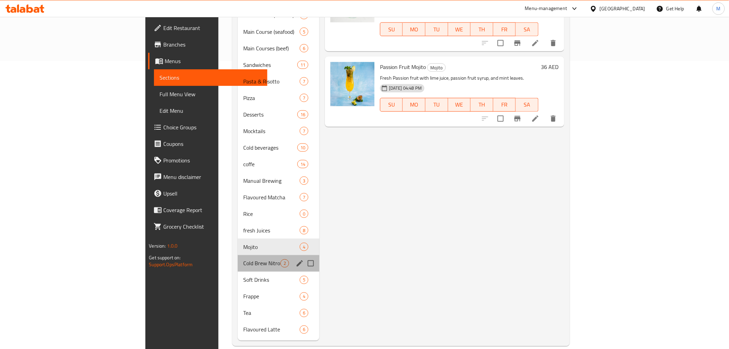
click at [238, 259] on div "Cold Brew Nitro Drink 2" at bounding box center [279, 263] width 82 height 17
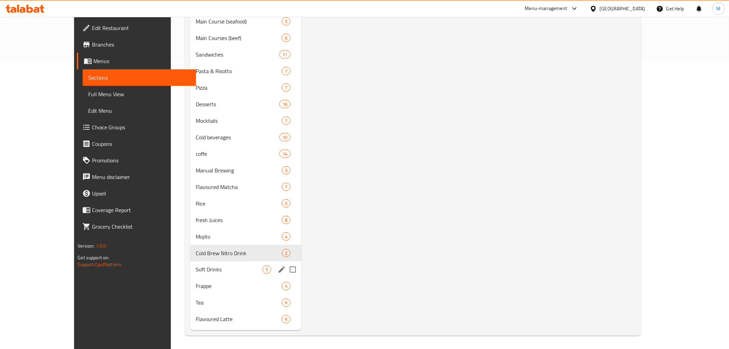
click at [196, 272] on span "Soft Drinks" at bounding box center [229, 269] width 67 height 8
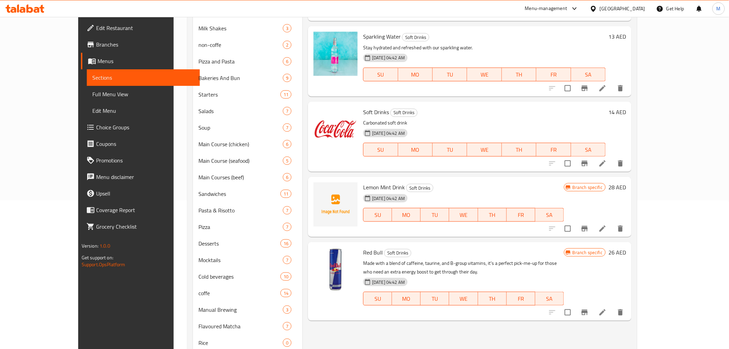
scroll to position [288, 0]
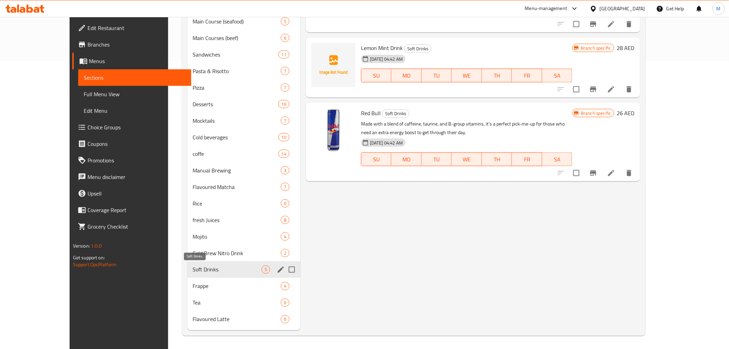
click at [187, 277] on div "Breakfast 27 Signature drinks 3 healthy Drinks 2 smoothies 3 Milk Shakes 3 non-…" at bounding box center [243, 71] width 113 height 513
click at [193, 285] on span "Frappe" at bounding box center [227, 286] width 69 height 8
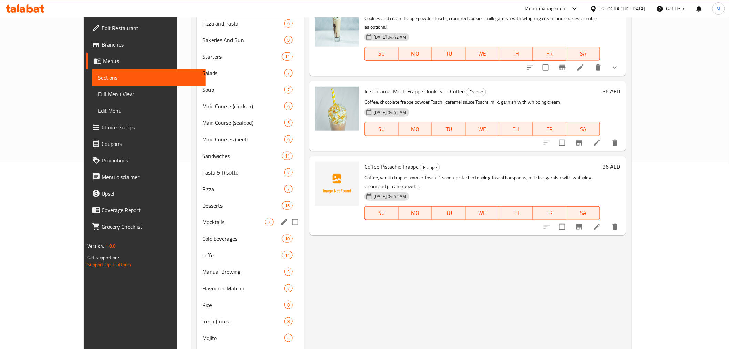
scroll to position [288, 0]
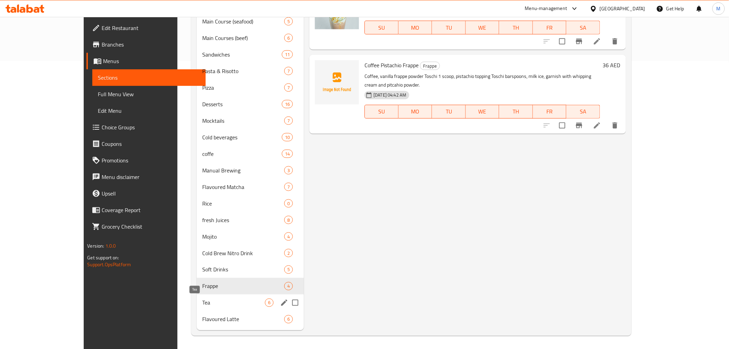
click at [202, 285] on span "Tea" at bounding box center [233, 302] width 63 height 8
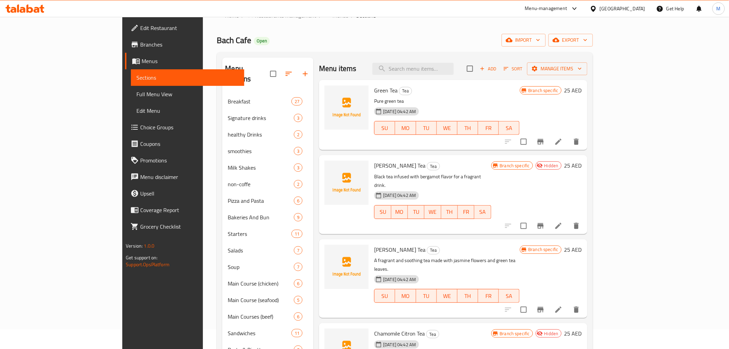
scroll to position [6, 0]
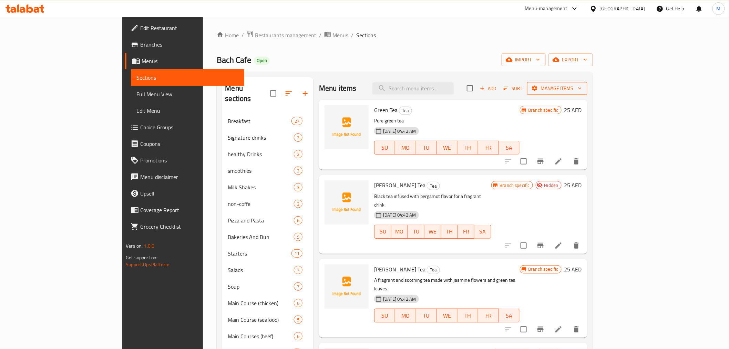
click at [582, 84] on span "Manage items" at bounding box center [557, 88] width 49 height 9
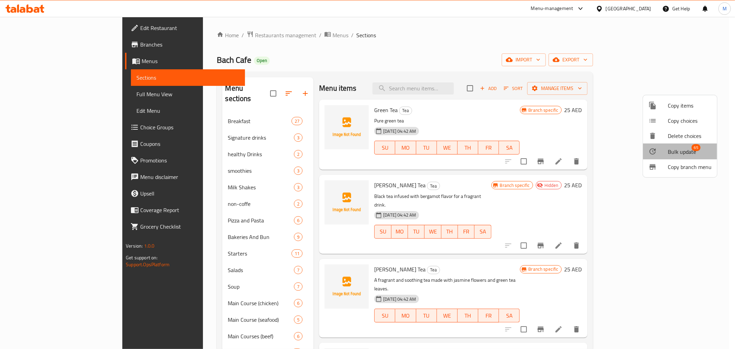
click at [601, 149] on span "Bulk update" at bounding box center [682, 152] width 28 height 8
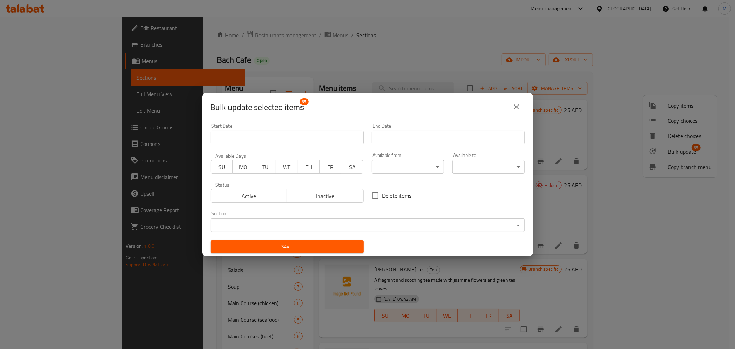
click at [313, 200] on span "Inactive" at bounding box center [325, 196] width 71 height 10
click at [301, 252] on button "Save" at bounding box center [287, 246] width 153 height 13
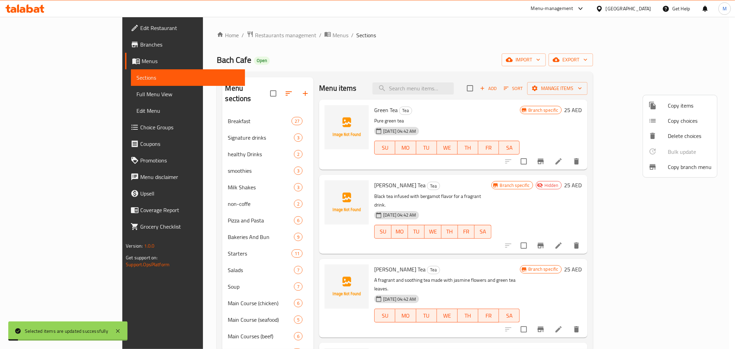
click at [601, 60] on div at bounding box center [367, 174] width 735 height 349
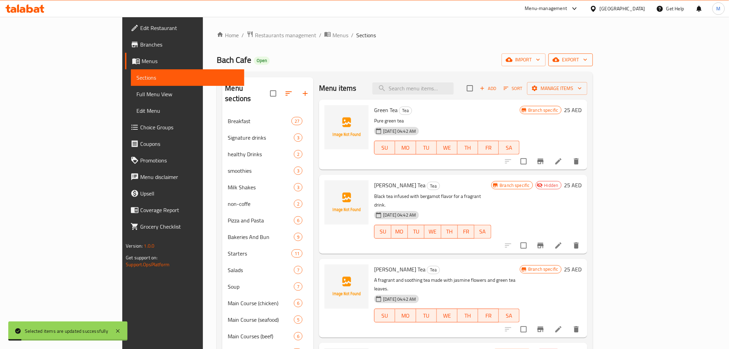
click at [588, 59] on span "export" at bounding box center [570, 59] width 33 height 9
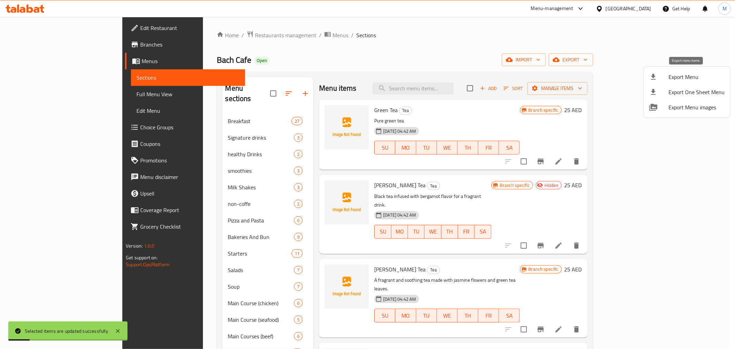
click at [601, 74] on span "Export Menu" at bounding box center [697, 77] width 56 height 8
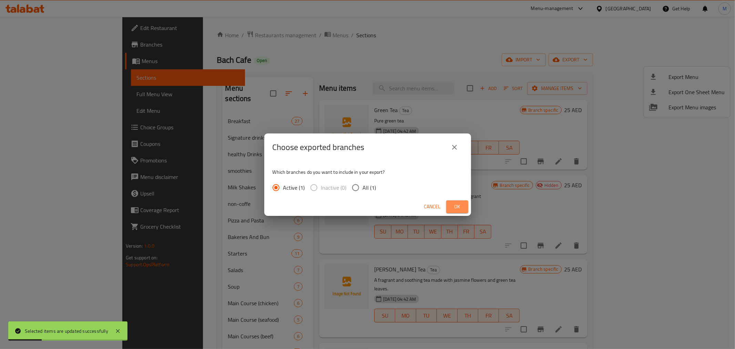
click at [448, 210] on button "Ok" at bounding box center [457, 206] width 22 height 13
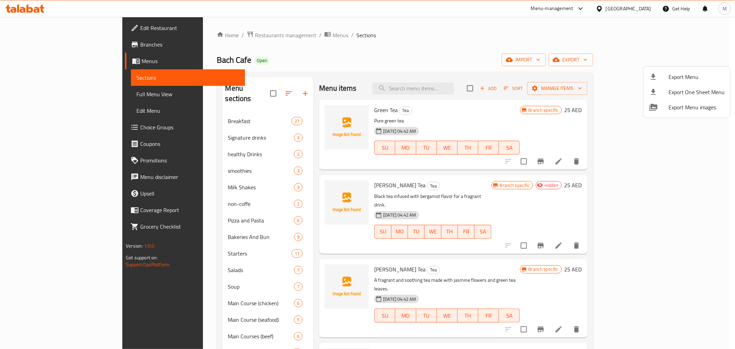
click at [457, 190] on div at bounding box center [367, 174] width 735 height 349
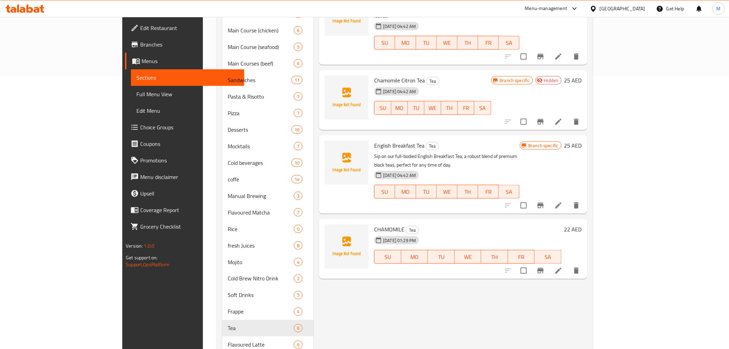
scroll to position [288, 0]
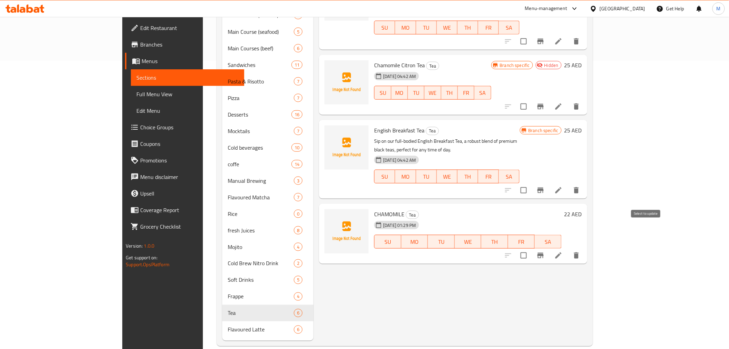
click at [531, 248] on input "checkbox" at bounding box center [524, 255] width 14 height 14
checkbox input "true"
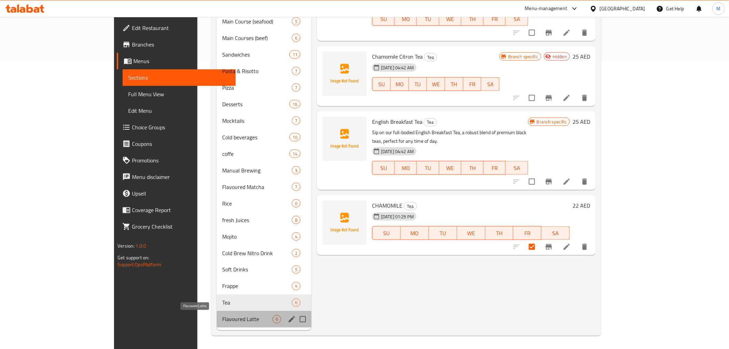
click at [222, 285] on span "Flavoured Latte" at bounding box center [247, 319] width 50 height 8
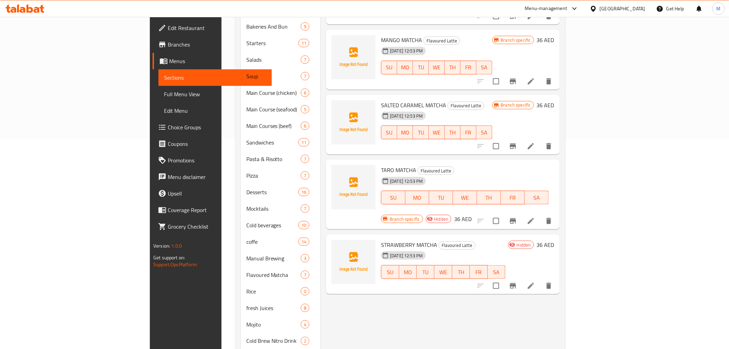
scroll to position [191, 0]
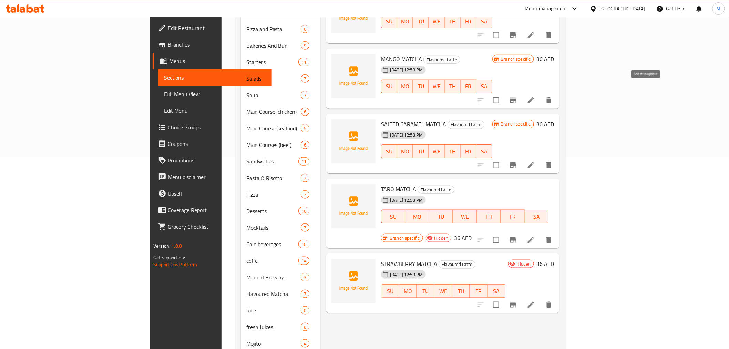
click at [504, 93] on input "checkbox" at bounding box center [496, 100] width 14 height 14
checkbox input "true"
click at [504, 158] on input "checkbox" at bounding box center [496, 165] width 14 height 14
checkbox input "true"
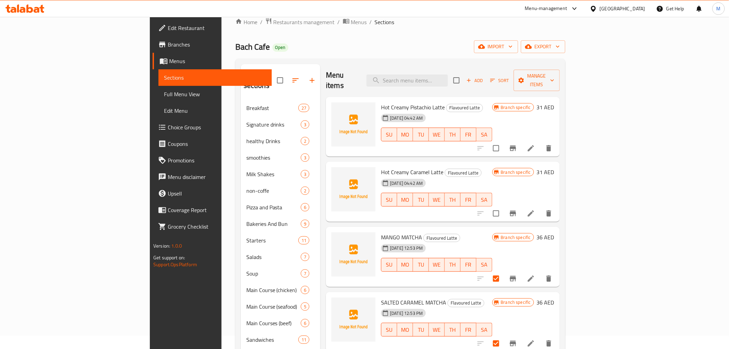
scroll to position [0, 0]
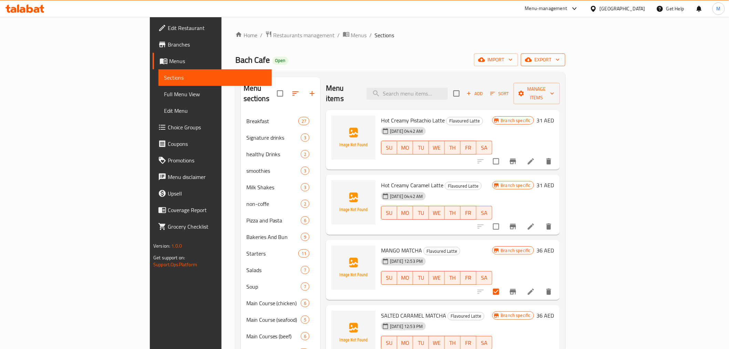
click at [560, 55] on span "export" at bounding box center [543, 59] width 33 height 9
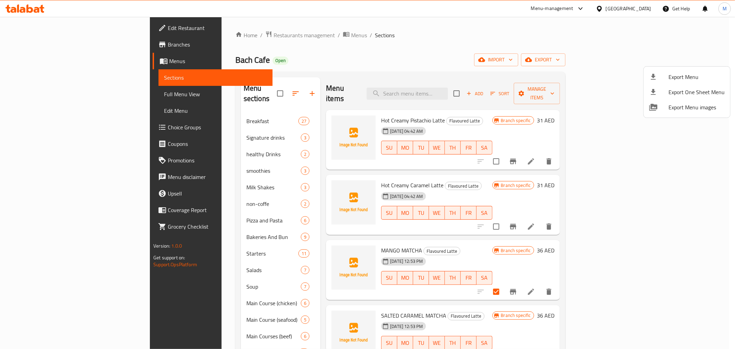
click at [597, 75] on div at bounding box center [367, 174] width 735 height 349
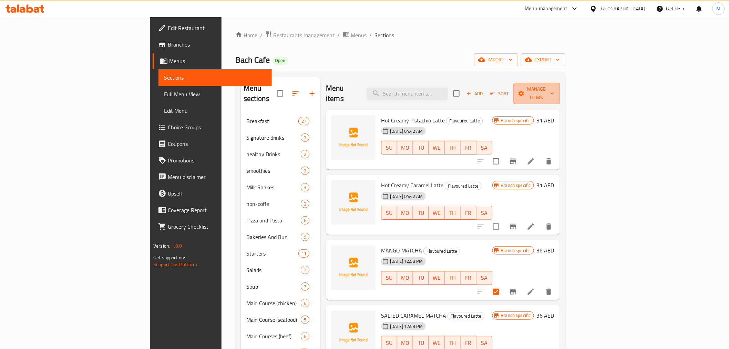
click at [555, 89] on span "Manage items" at bounding box center [536, 93] width 35 height 17
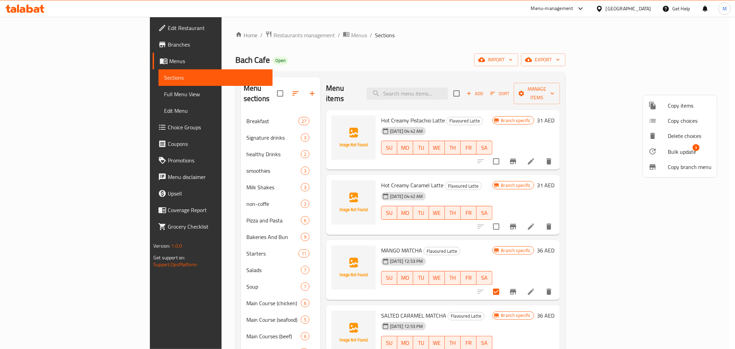
click at [601, 152] on span "Bulk update" at bounding box center [682, 152] width 28 height 8
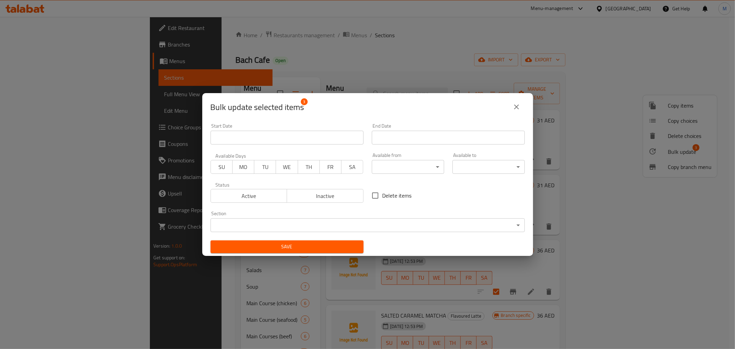
click at [321, 197] on span "Inactive" at bounding box center [325, 196] width 71 height 10
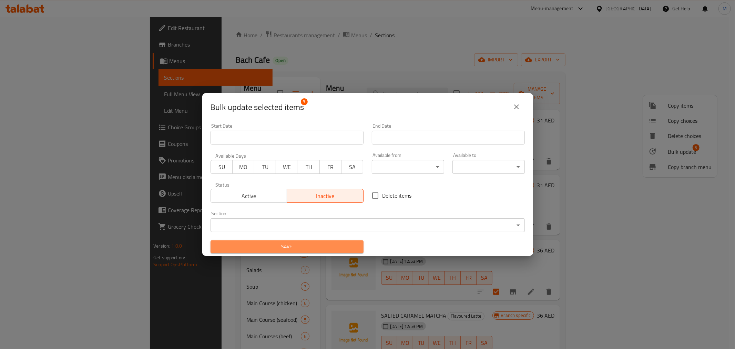
click at [312, 250] on span "Save" at bounding box center [287, 246] width 142 height 9
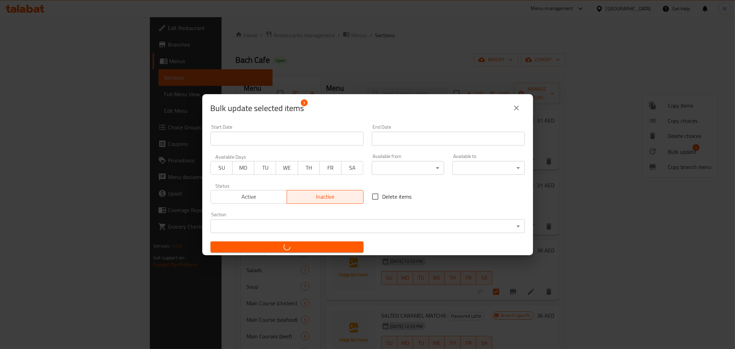
checkbox input "false"
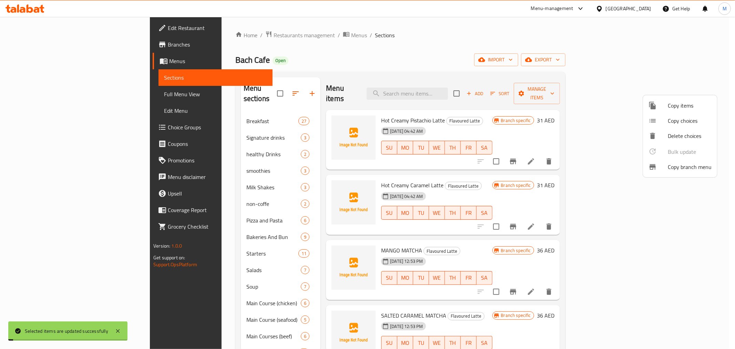
click at [574, 46] on div at bounding box center [367, 174] width 735 height 349
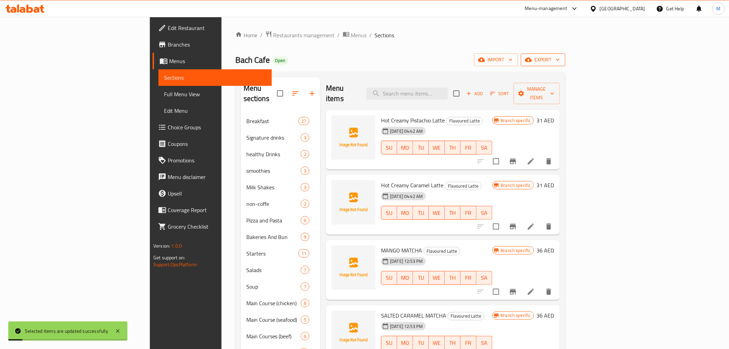
click at [560, 61] on span "export" at bounding box center [543, 59] width 33 height 9
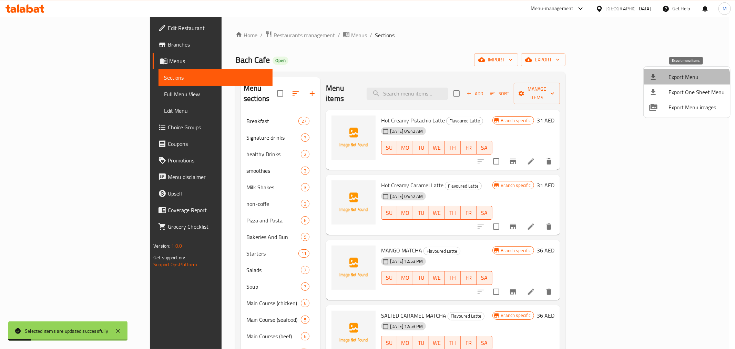
click at [601, 83] on li "Export Menu" at bounding box center [687, 76] width 87 height 15
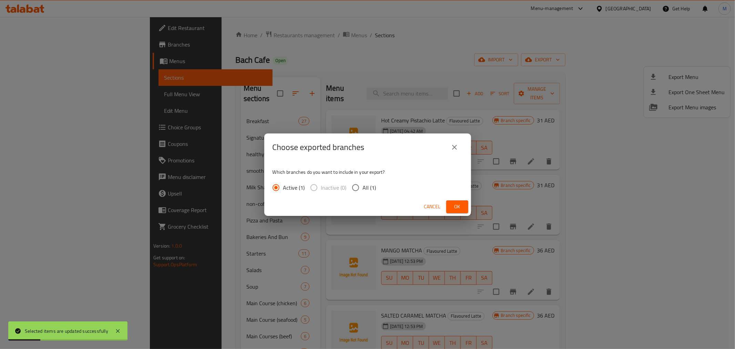
click at [459, 204] on span "Ok" at bounding box center [457, 206] width 11 height 9
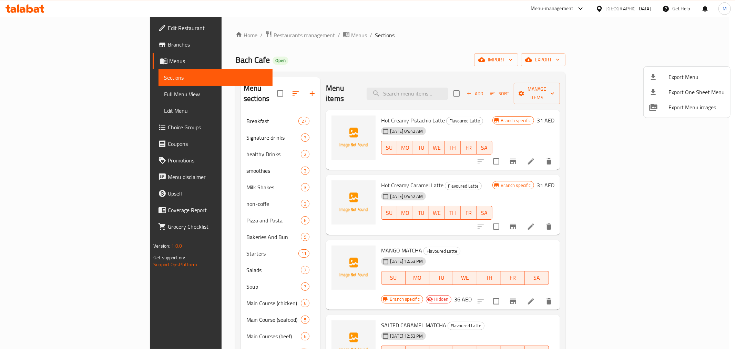
click at [190, 41] on div at bounding box center [367, 174] width 735 height 349
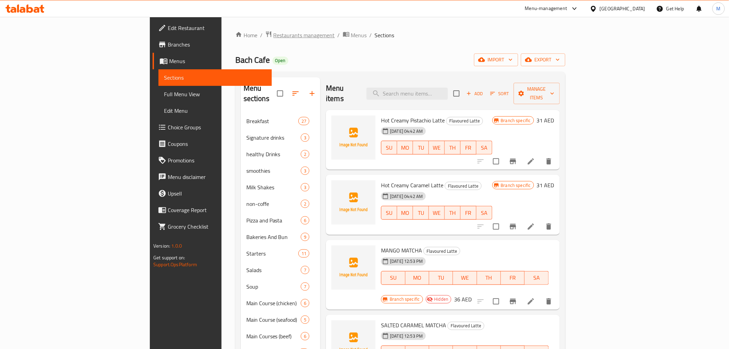
click at [274, 39] on span "Restaurants management" at bounding box center [304, 35] width 61 height 8
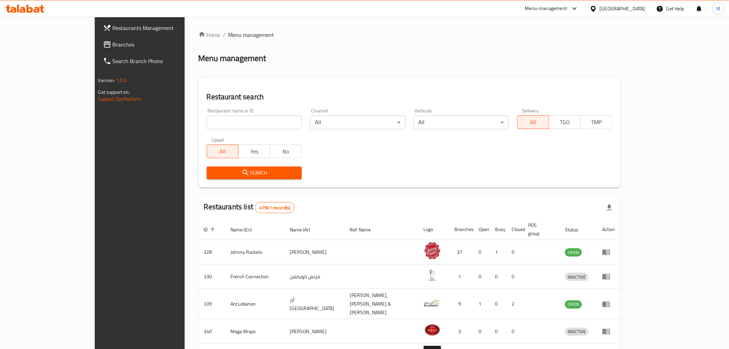
click at [215, 121] on input "search" at bounding box center [254, 122] width 95 height 14
paste input "Truth Cafe"
type input "Truth Cafe"
click button "Search" at bounding box center [254, 172] width 95 height 13
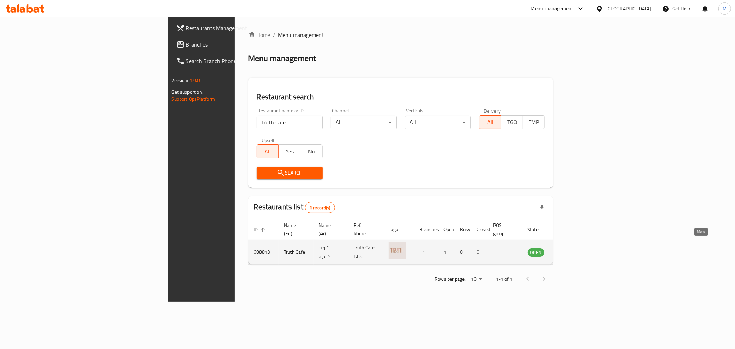
click at [577, 248] on link "enhanced table" at bounding box center [570, 252] width 13 height 8
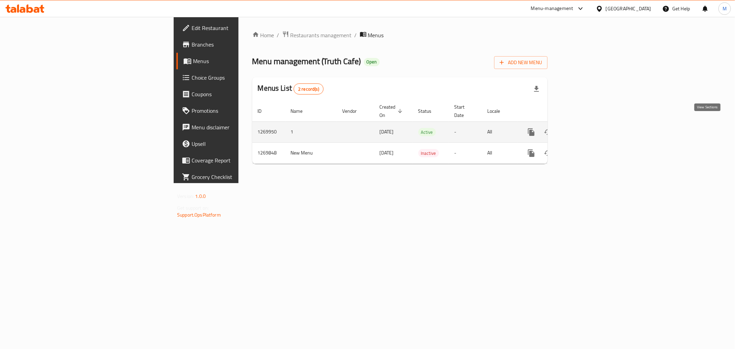
click at [585, 128] on icon "enhanced table" at bounding box center [581, 132] width 8 height 8
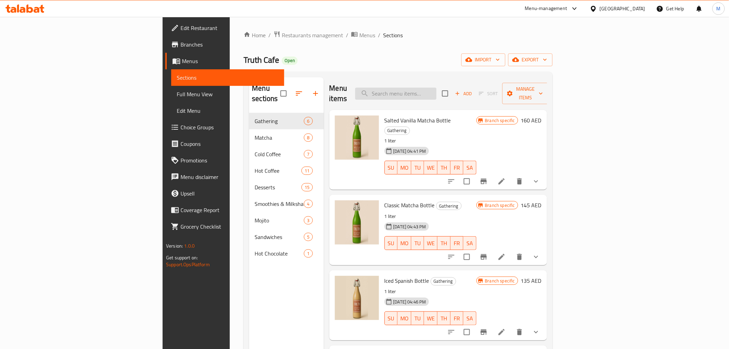
drag, startPoint x: 430, startPoint y: 82, endPoint x: 512, endPoint y: 89, distance: 82.3
click at [437, 88] on input "search" at bounding box center [395, 94] width 81 height 12
paste input "Lotus banana pudding"
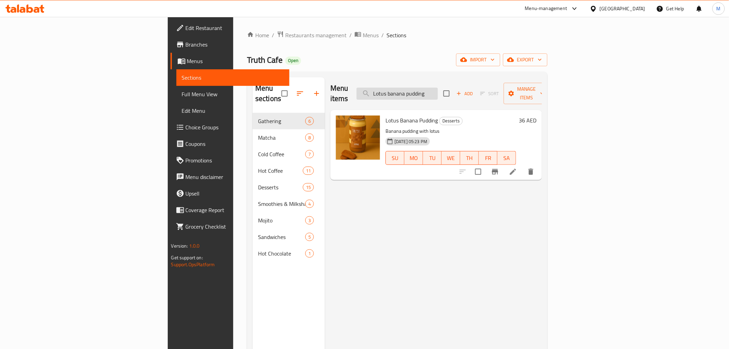
click at [438, 90] on input "Lotus banana pudding" at bounding box center [397, 94] width 81 height 12
paste input "Cookies banana pudding"
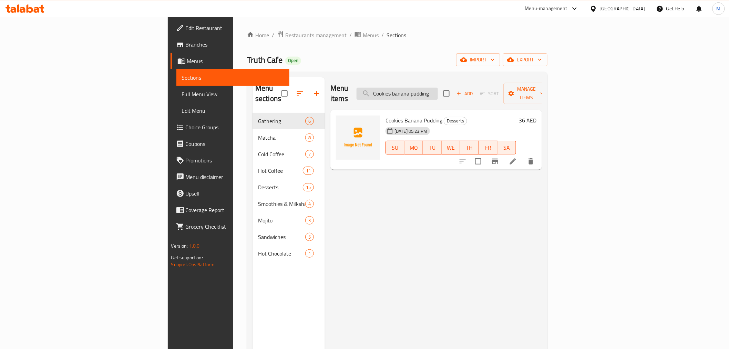
click at [438, 92] on input "Cookies banana pudding" at bounding box center [397, 94] width 81 height 12
paste input "Red velvet"
click at [438, 91] on input "Red velvet banana pudding" at bounding box center [397, 94] width 81 height 12
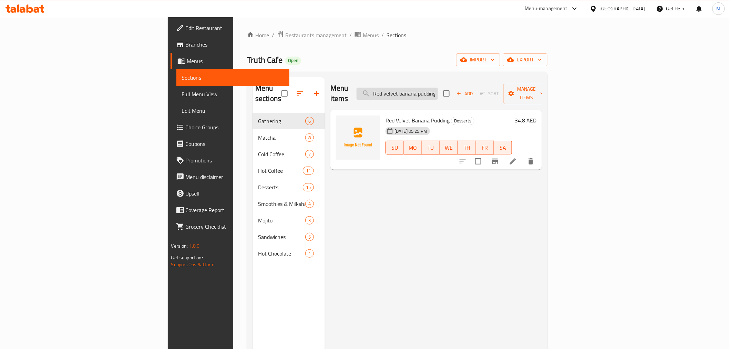
click at [438, 91] on input "Red velvet banana pudding" at bounding box center [397, 94] width 81 height 12
paste input "nickers chocolate"
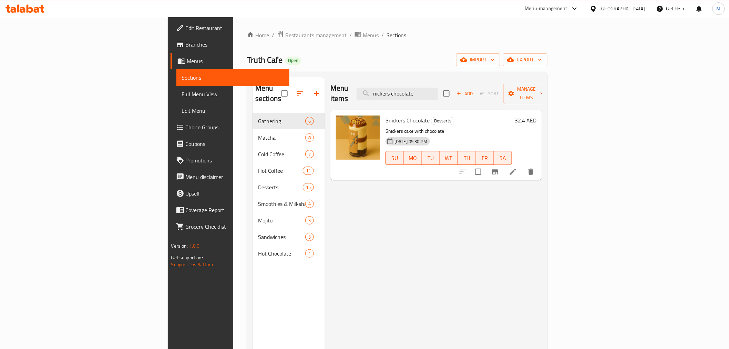
type input "nickers chocolate"
